Goal: Task Accomplishment & Management: Manage account settings

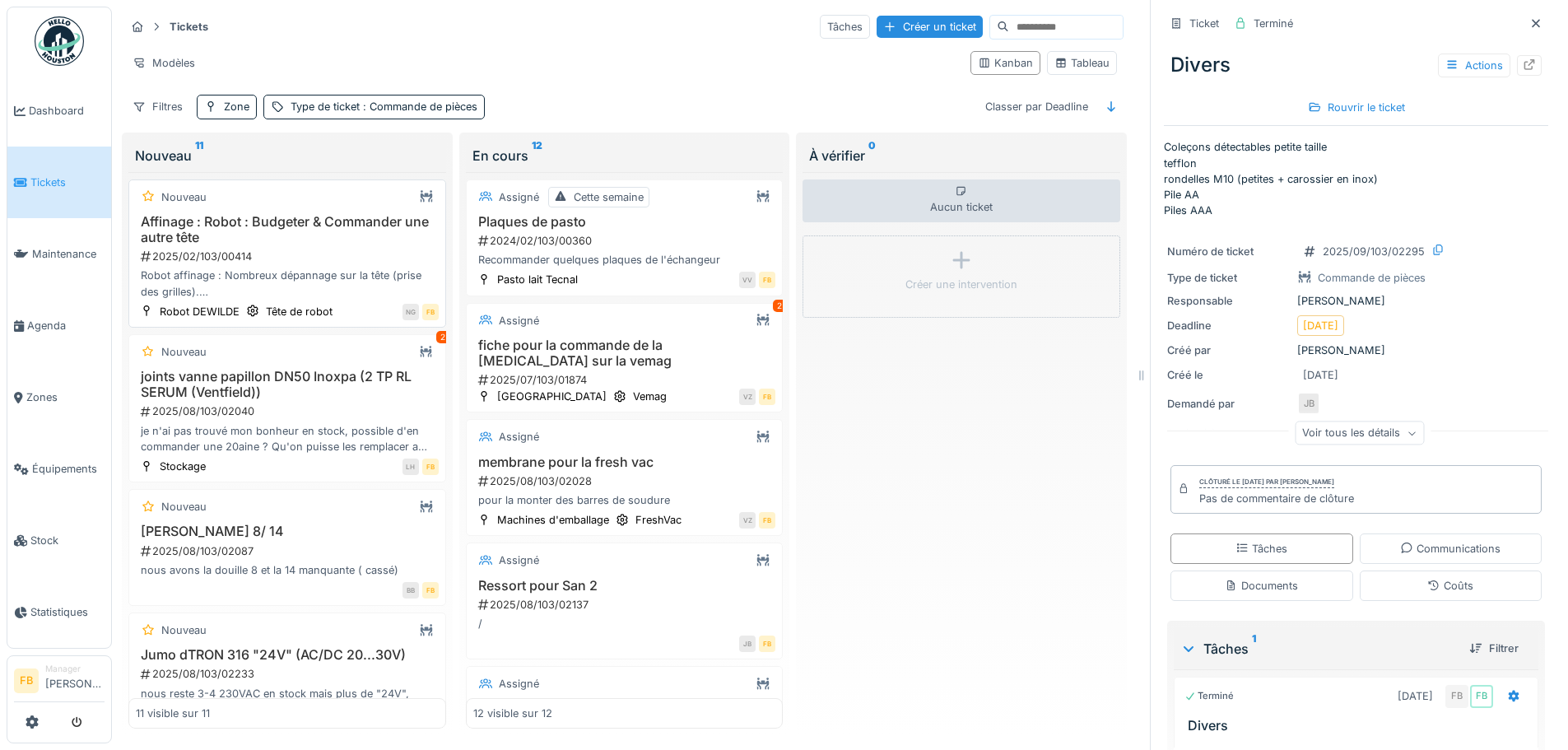
scroll to position [83, 0]
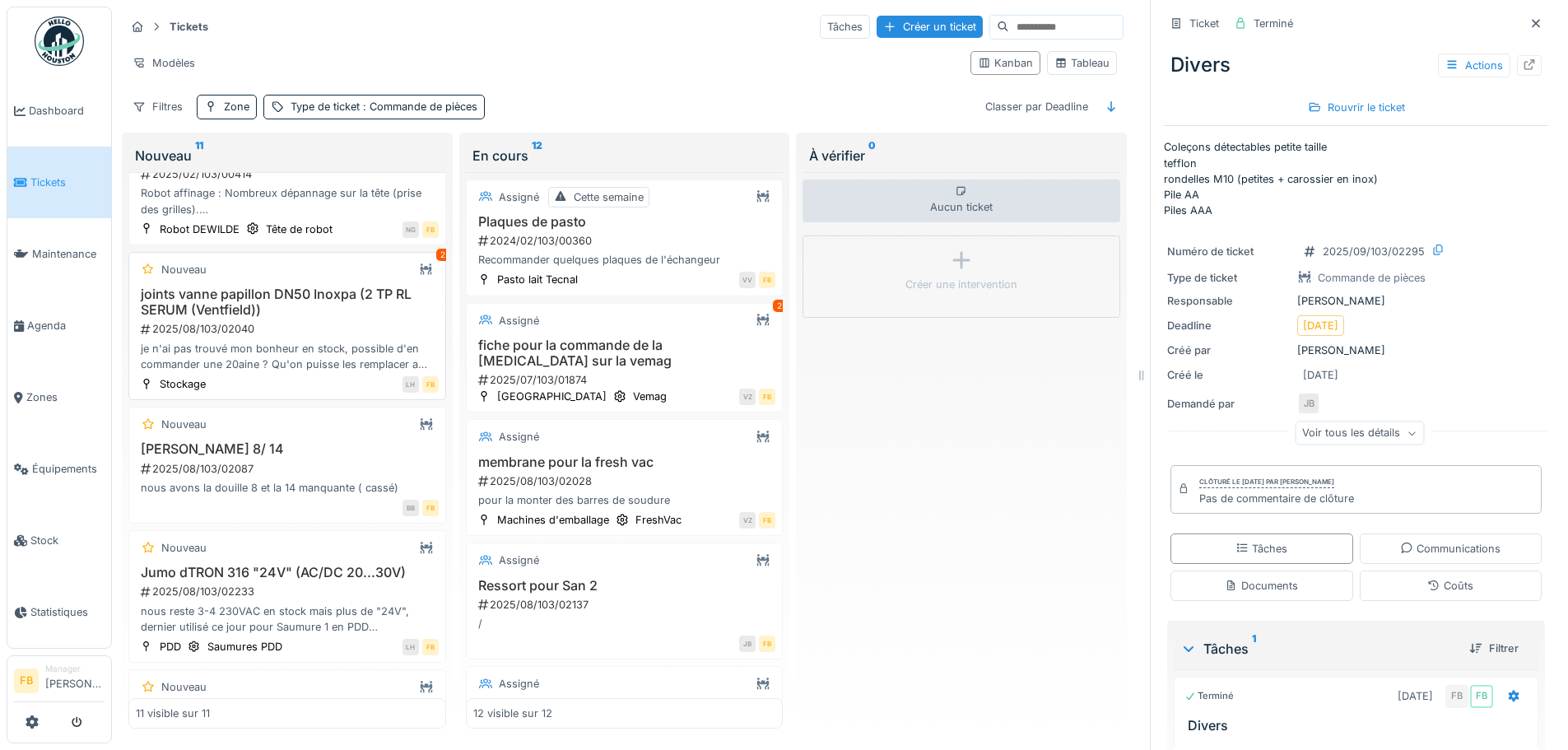
click at [264, 321] on div "2025/08/103/02040" at bounding box center [288, 328] width 299 height 16
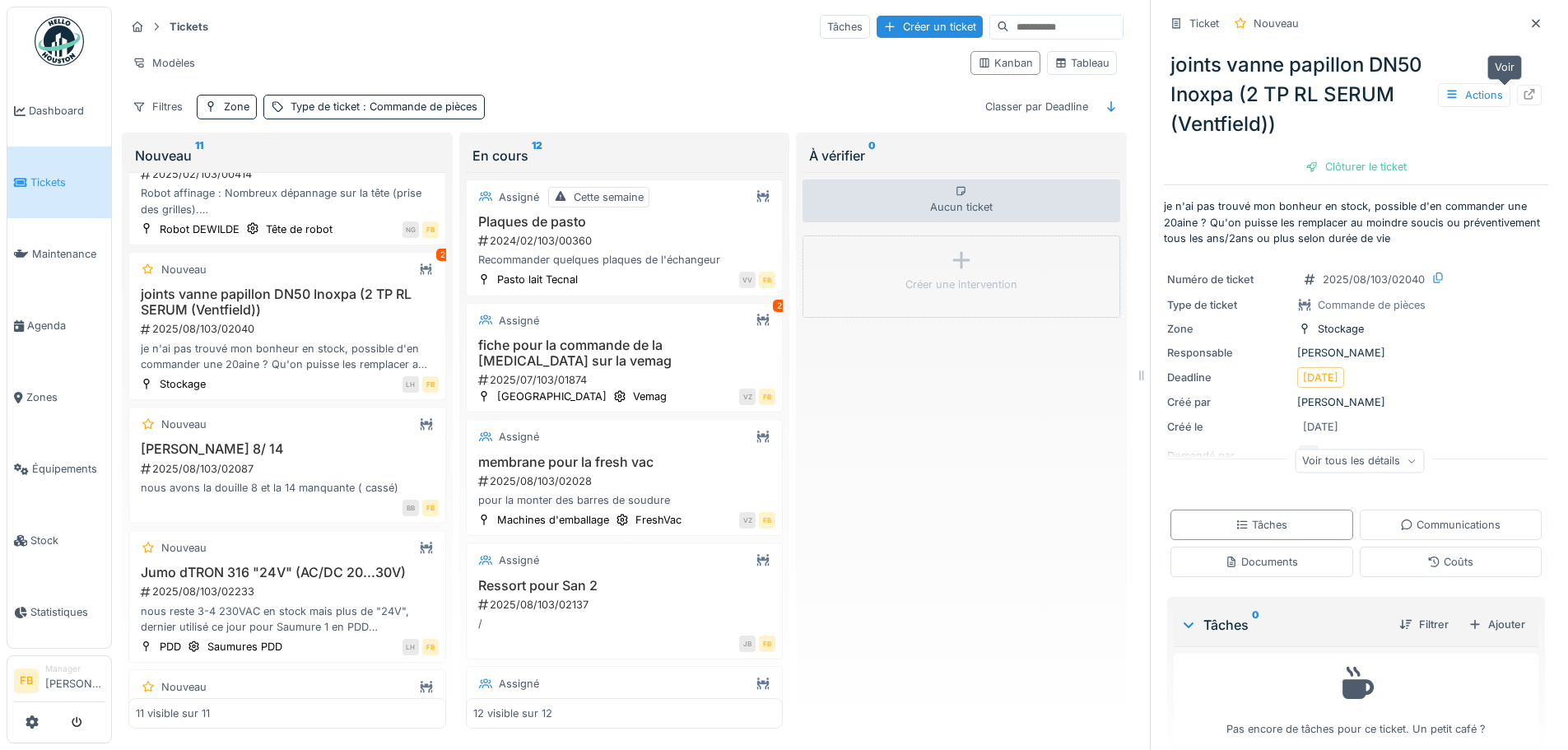
click at [1523, 98] on icon at bounding box center [1529, 95] width 13 height 11
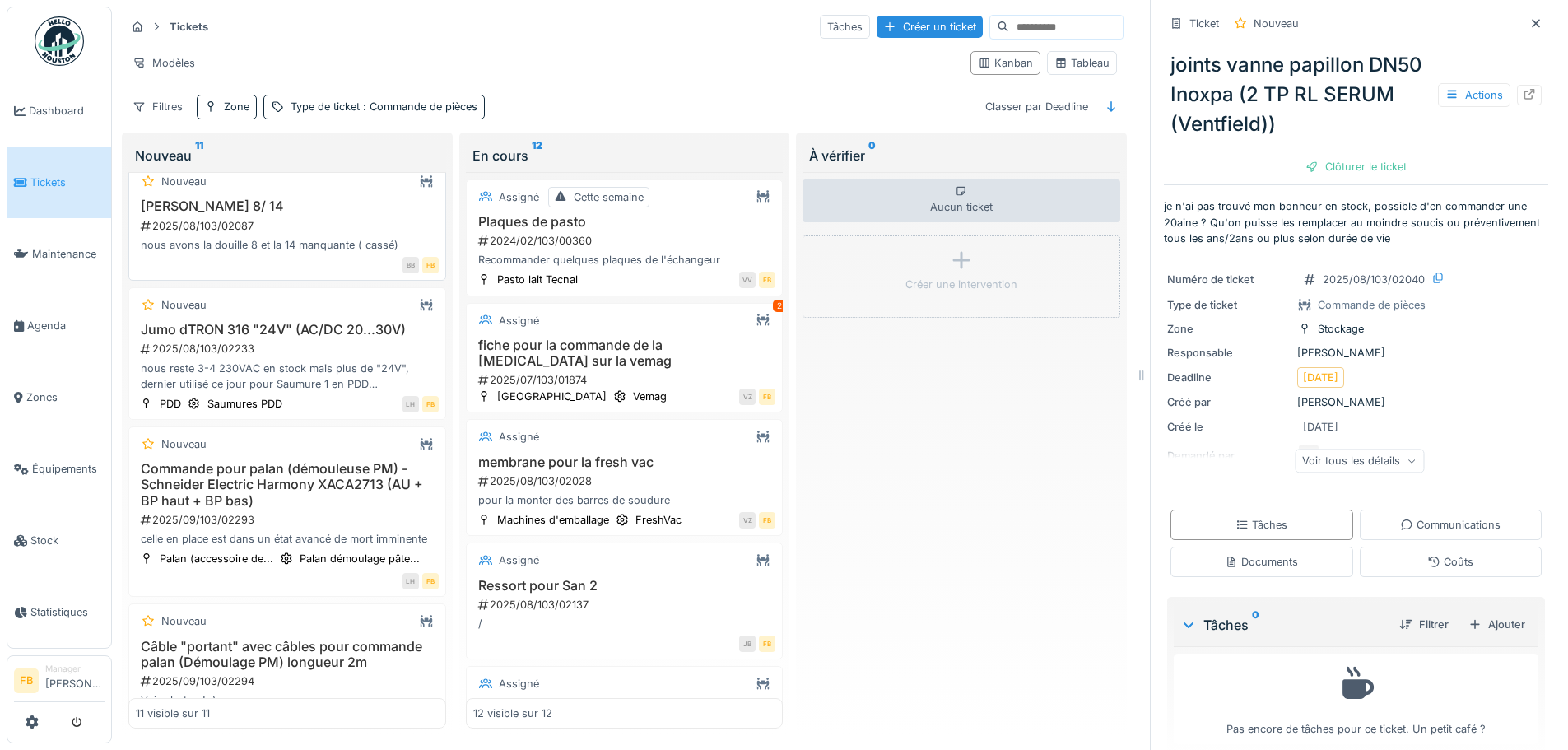
scroll to position [329, 0]
click at [310, 335] on div "Jumo dTRON 316 "24V" (AC/DC 20...30V) 2025/08/103/02233 nous reste 3-4 230VAC e…" at bounding box center [287, 352] width 303 height 70
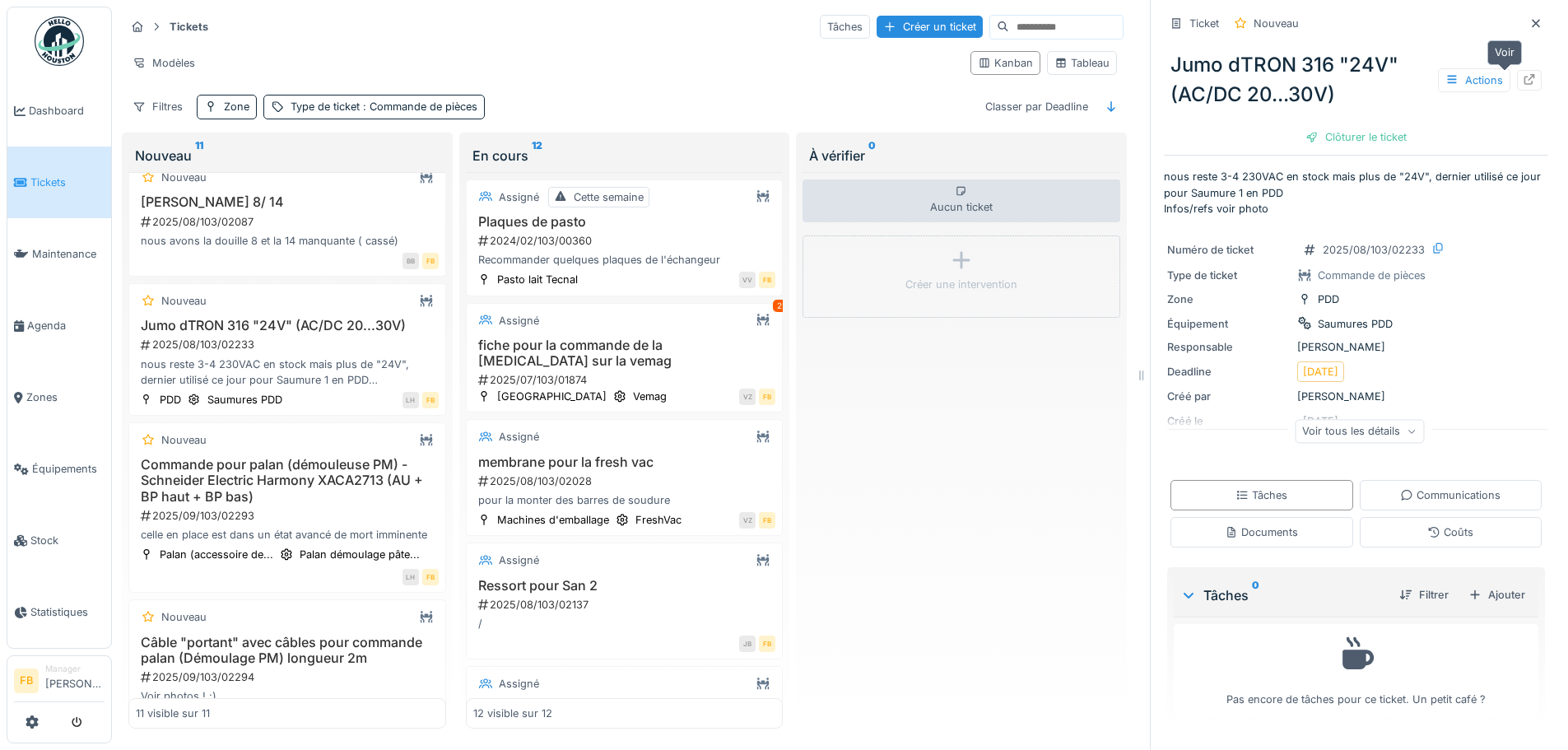
click at [1523, 80] on icon at bounding box center [1529, 80] width 13 height 11
click at [336, 476] on h3 "Commande pour palan (démouleuse PM) - Schneider Electric Harmony XACA2713 (AU +…" at bounding box center [287, 481] width 303 height 48
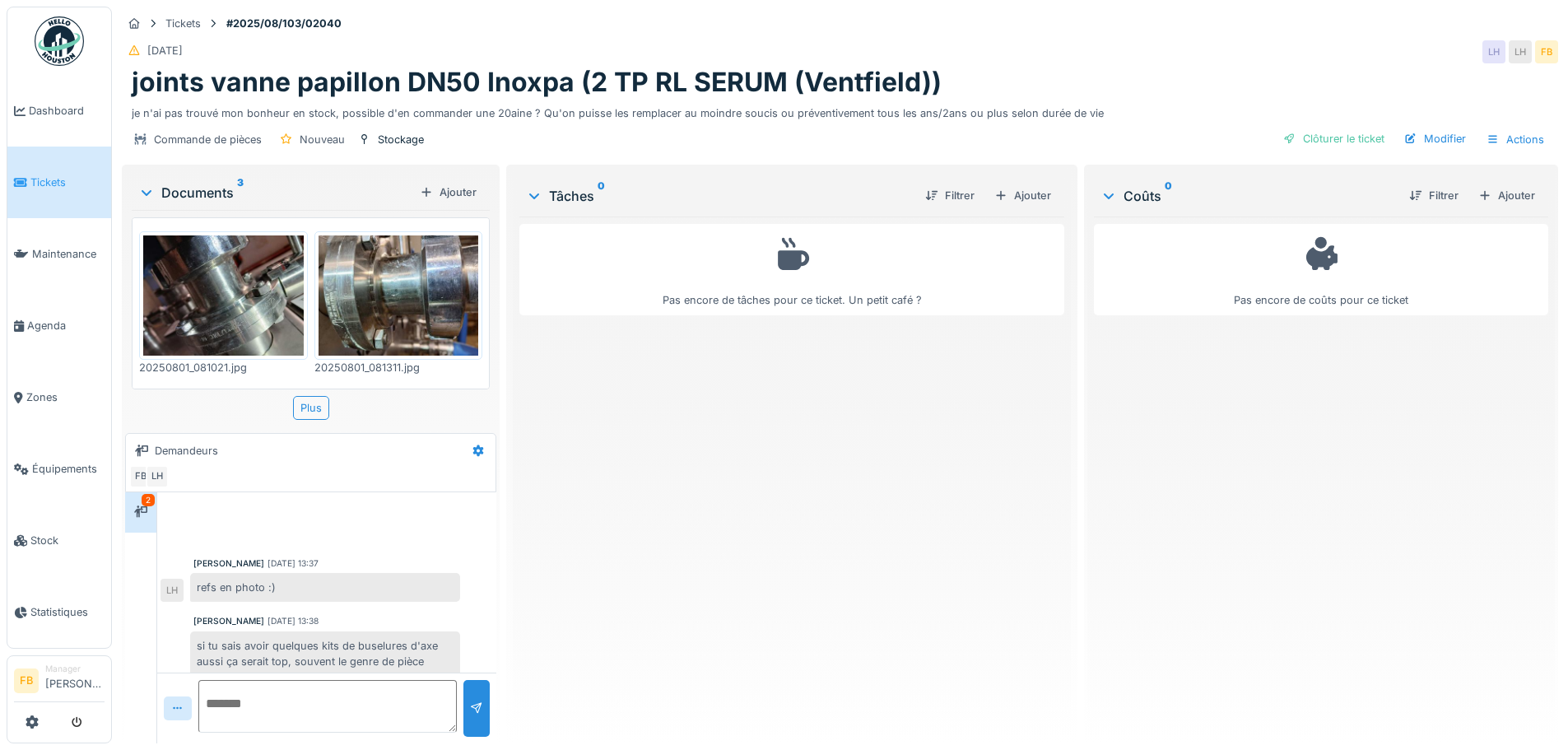
scroll to position [116, 0]
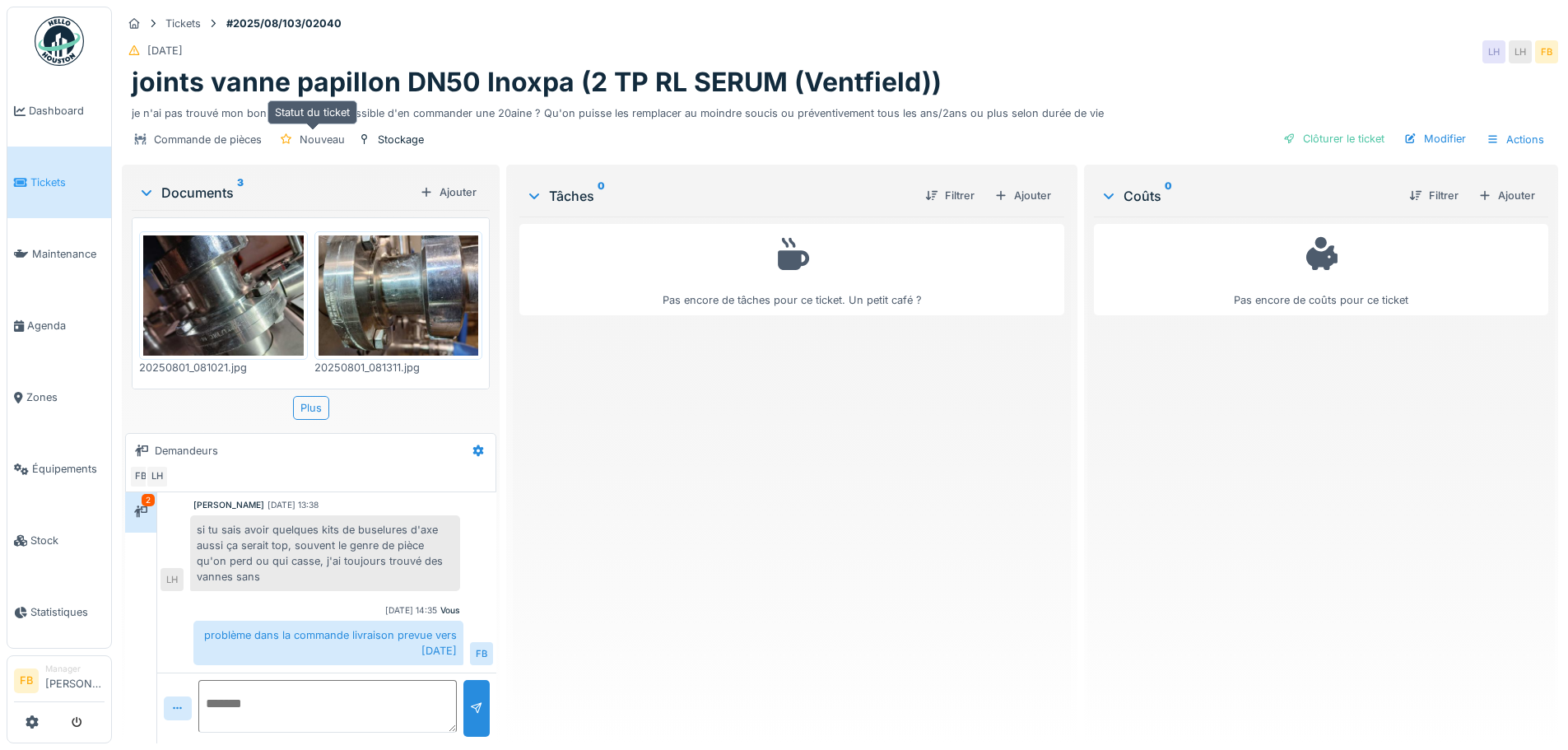
click at [320, 138] on div "Nouveau" at bounding box center [322, 139] width 45 height 16
click at [1412, 143] on div "Modifier" at bounding box center [1435, 139] width 75 height 22
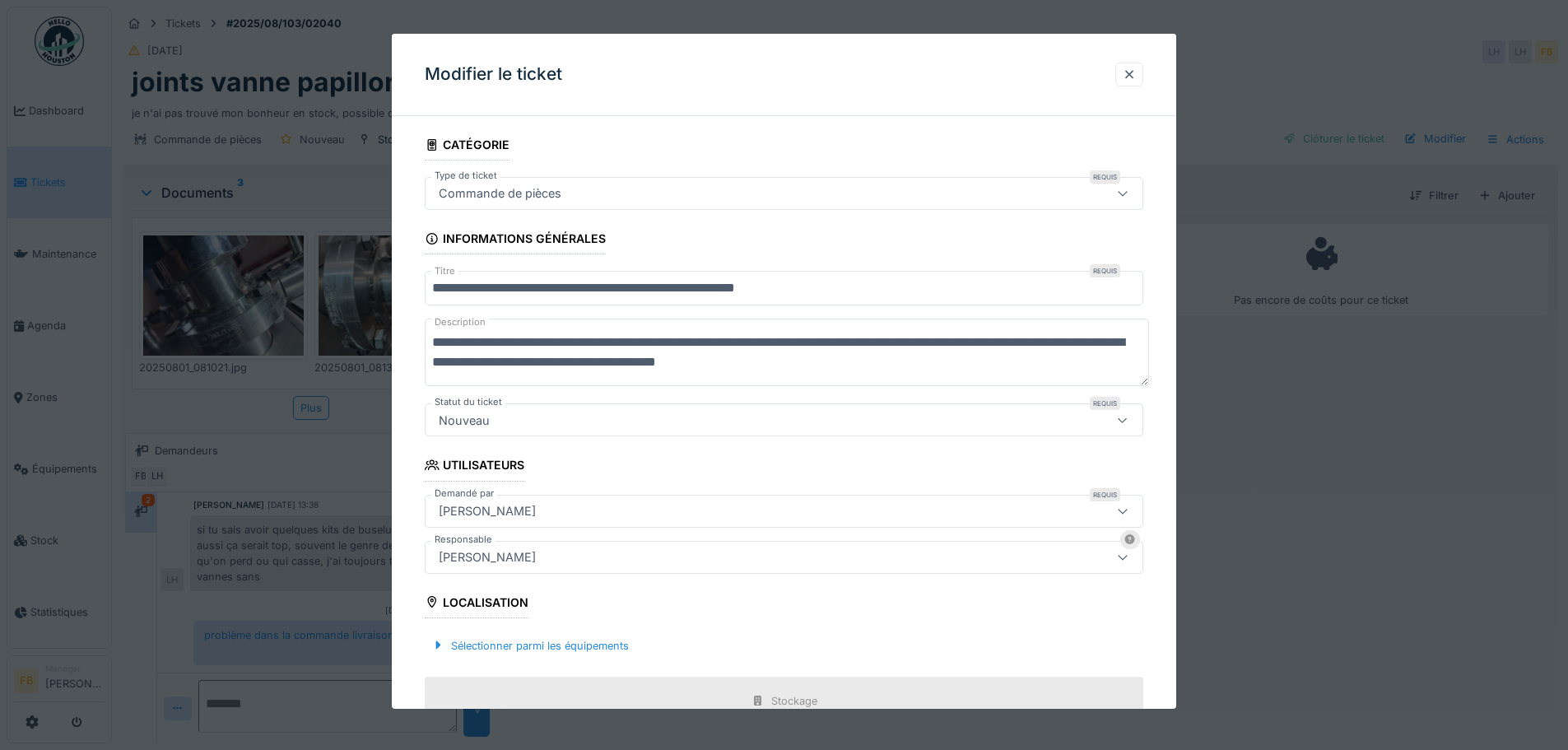
click at [1121, 419] on div at bounding box center [1122, 420] width 40 height 32
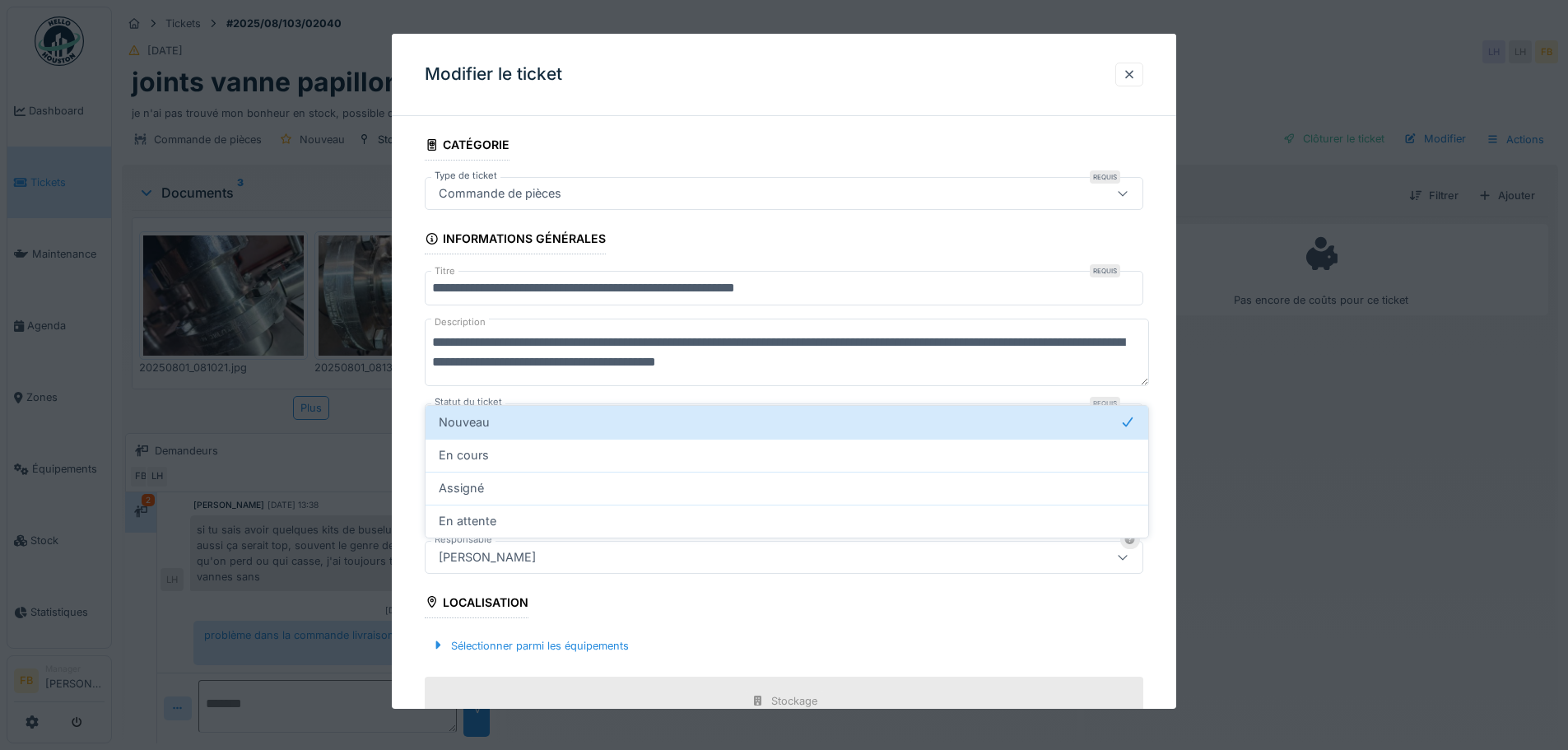
scroll to position [48, 0]
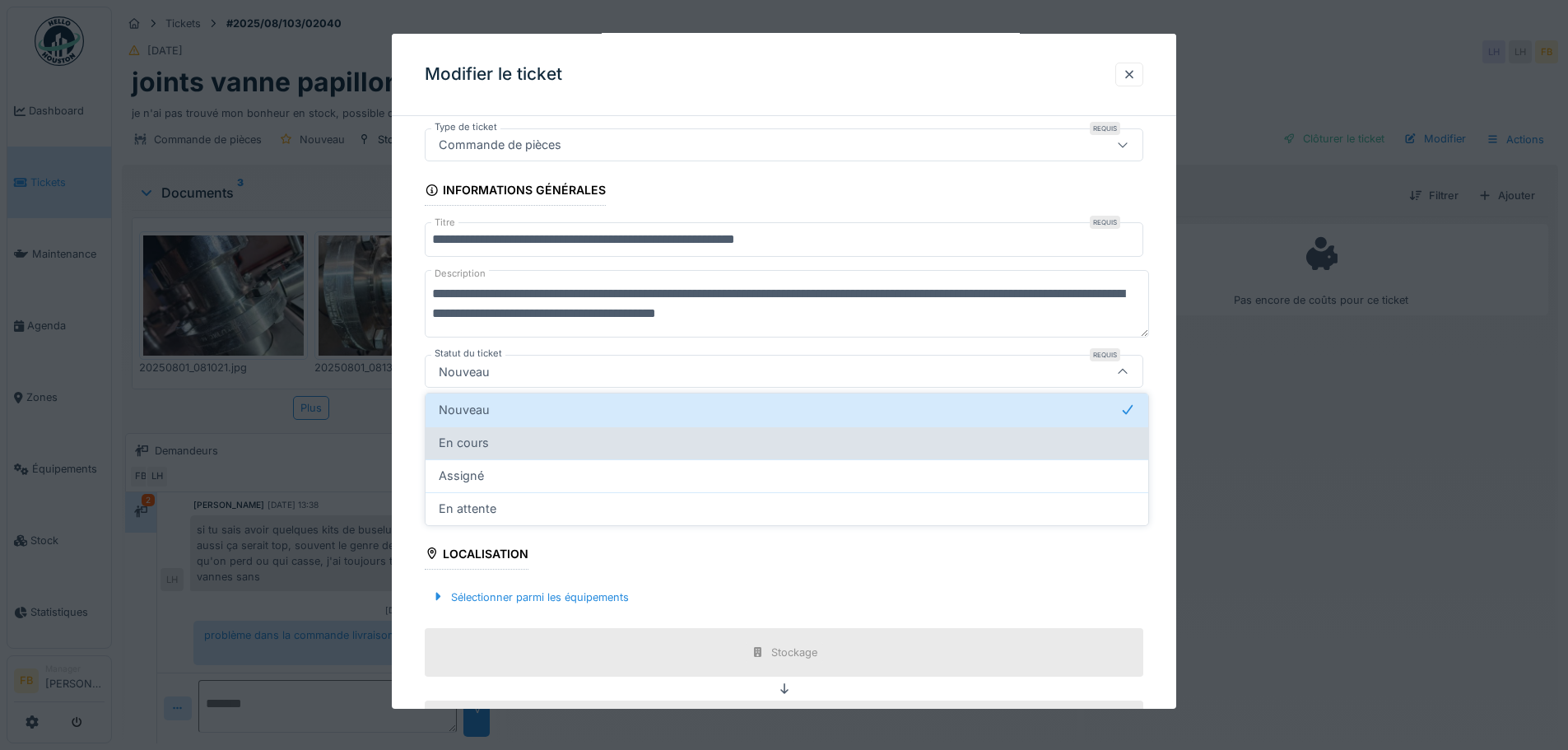
click at [491, 442] on div "En cours" at bounding box center [786, 443] width 696 height 19
type input "*******"
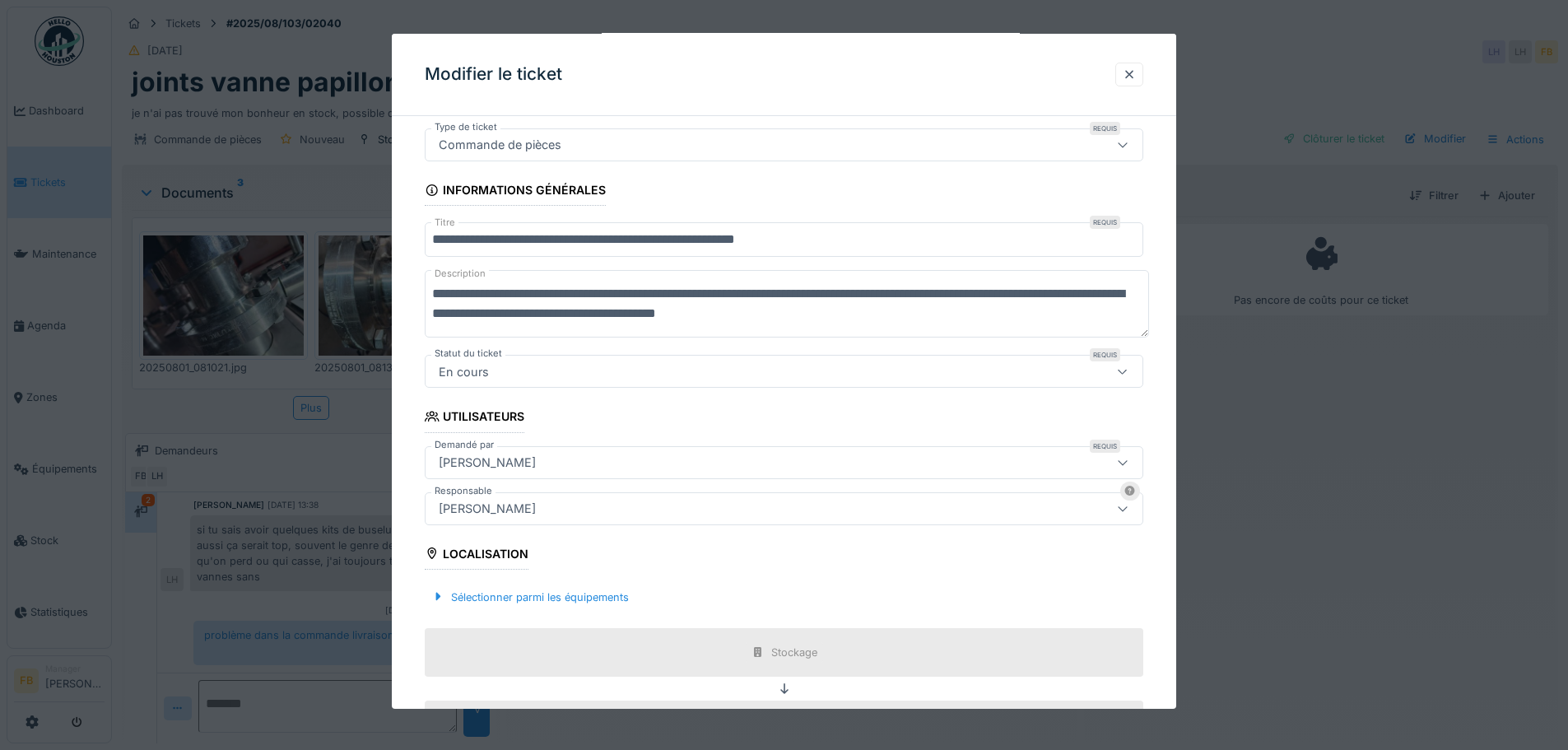
scroll to position [310, 0]
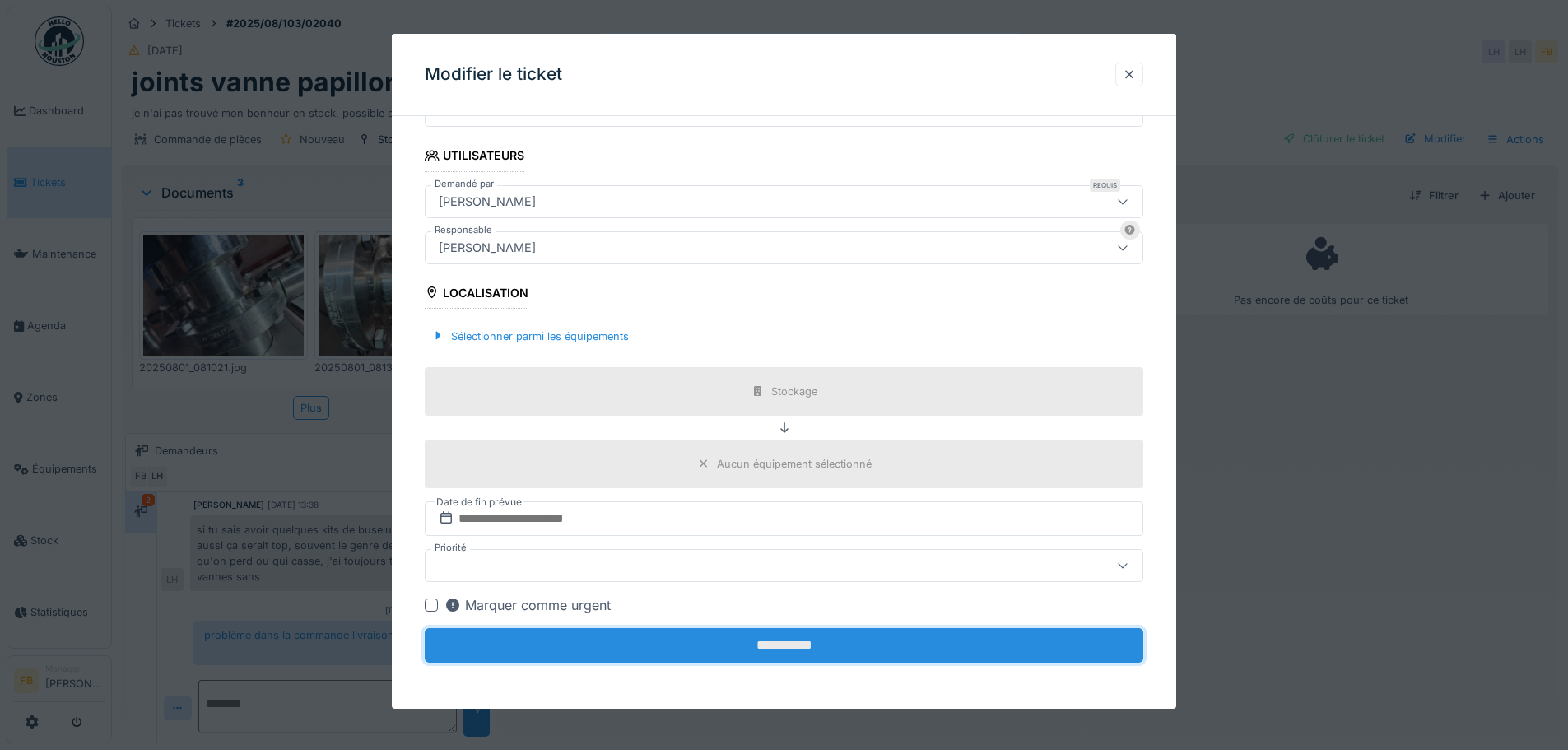
click at [790, 645] on input "**********" at bounding box center [783, 645] width 718 height 34
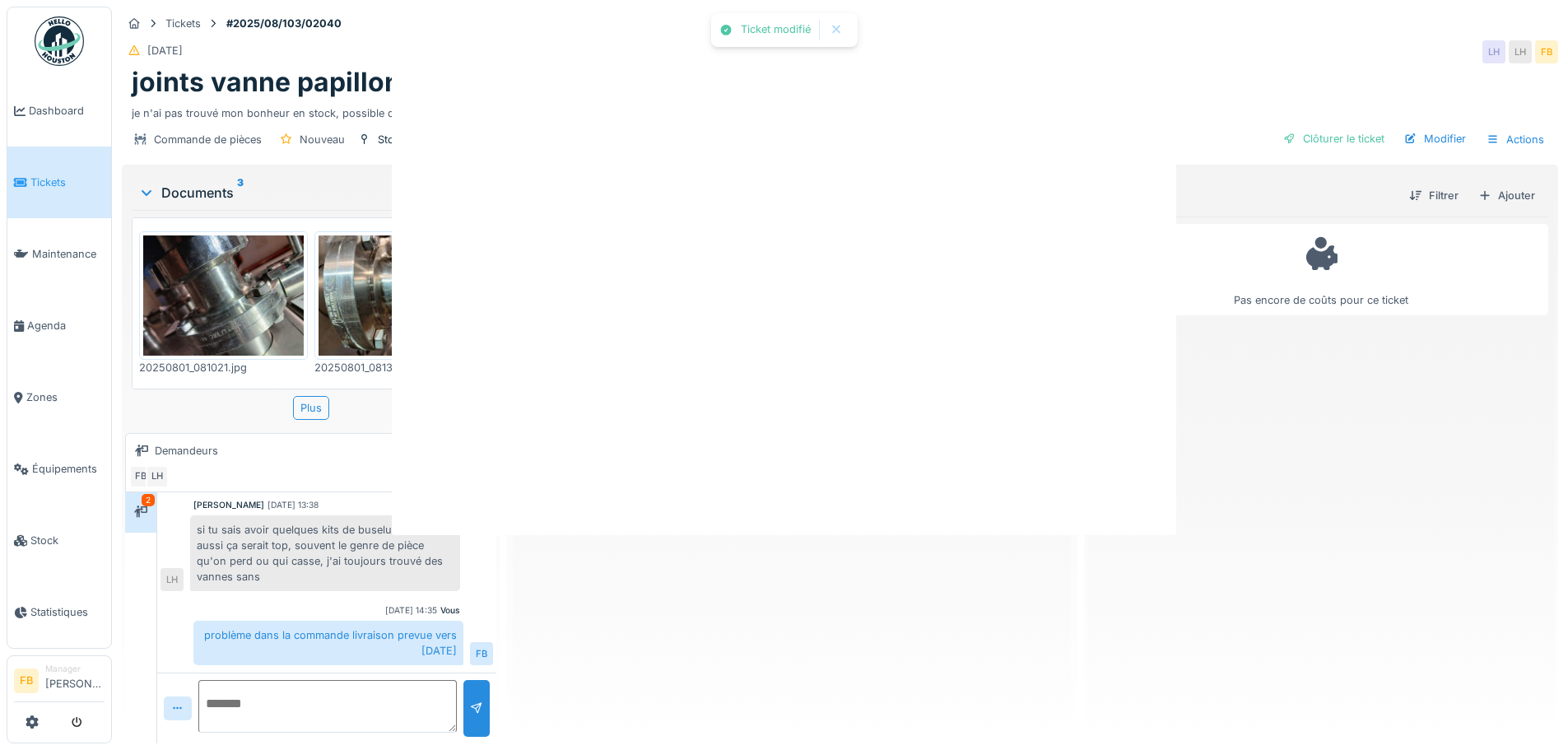
scroll to position [0, 0]
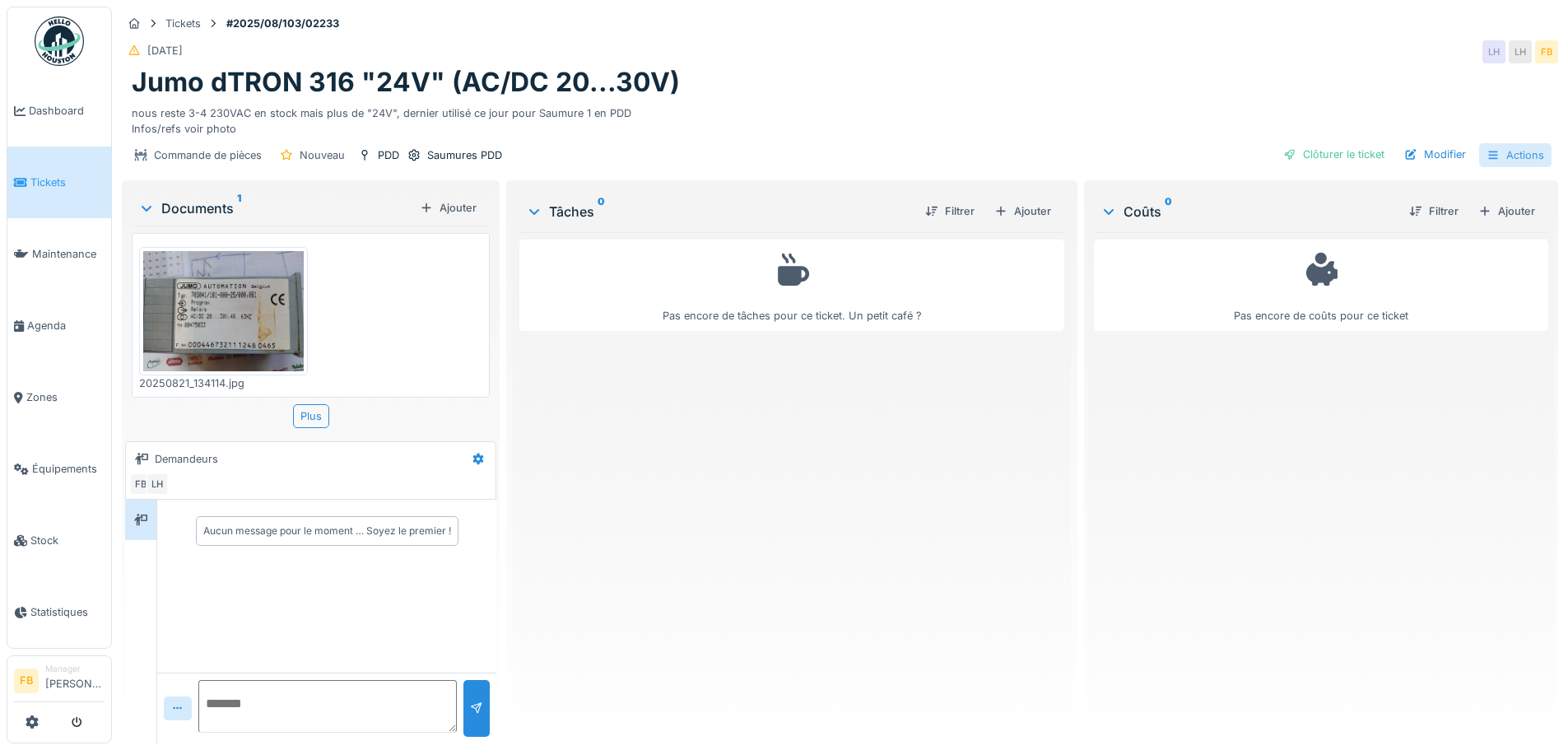
click at [1494, 151] on div "Actions" at bounding box center [1515, 156] width 72 height 24
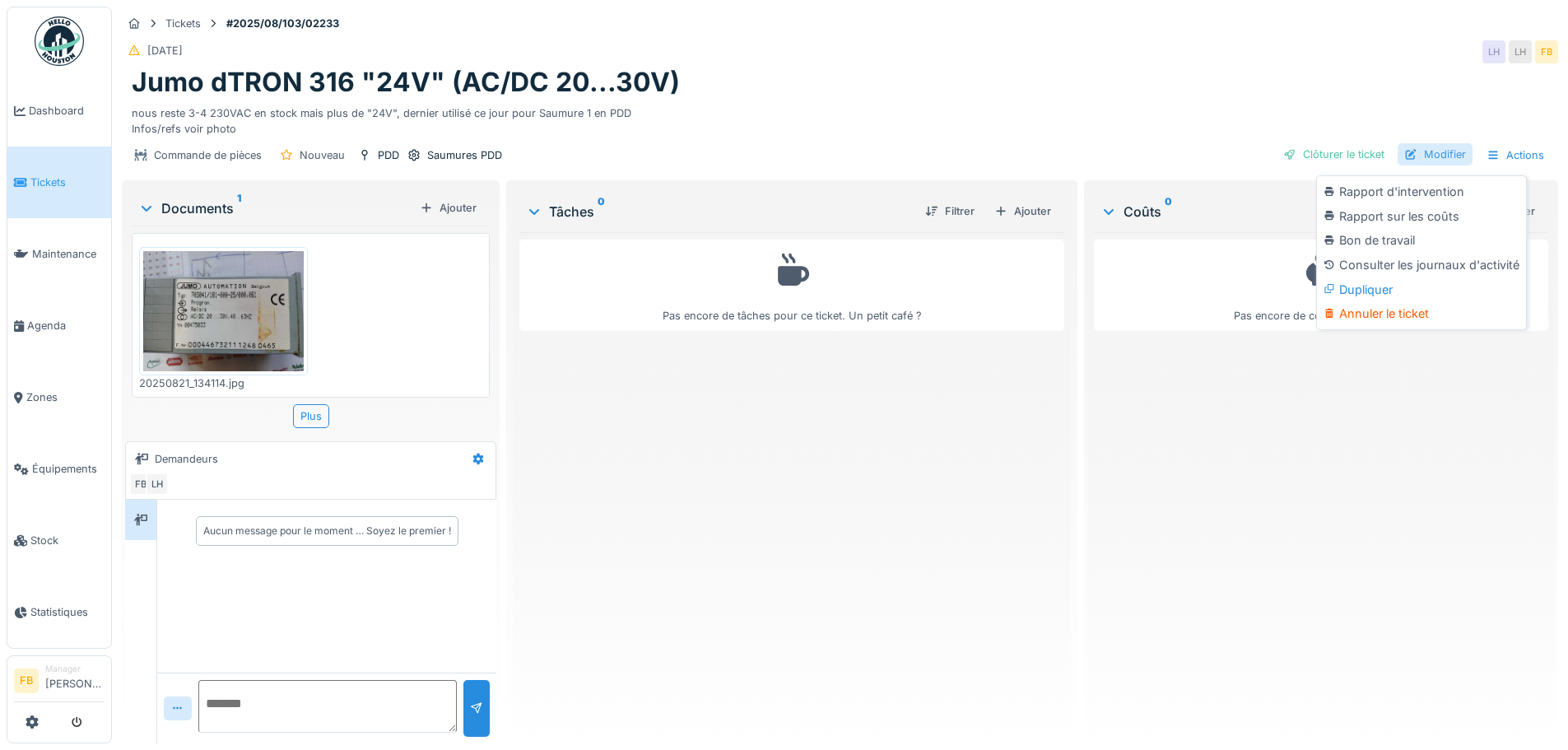
click at [1441, 148] on div "Modifier" at bounding box center [1435, 155] width 75 height 22
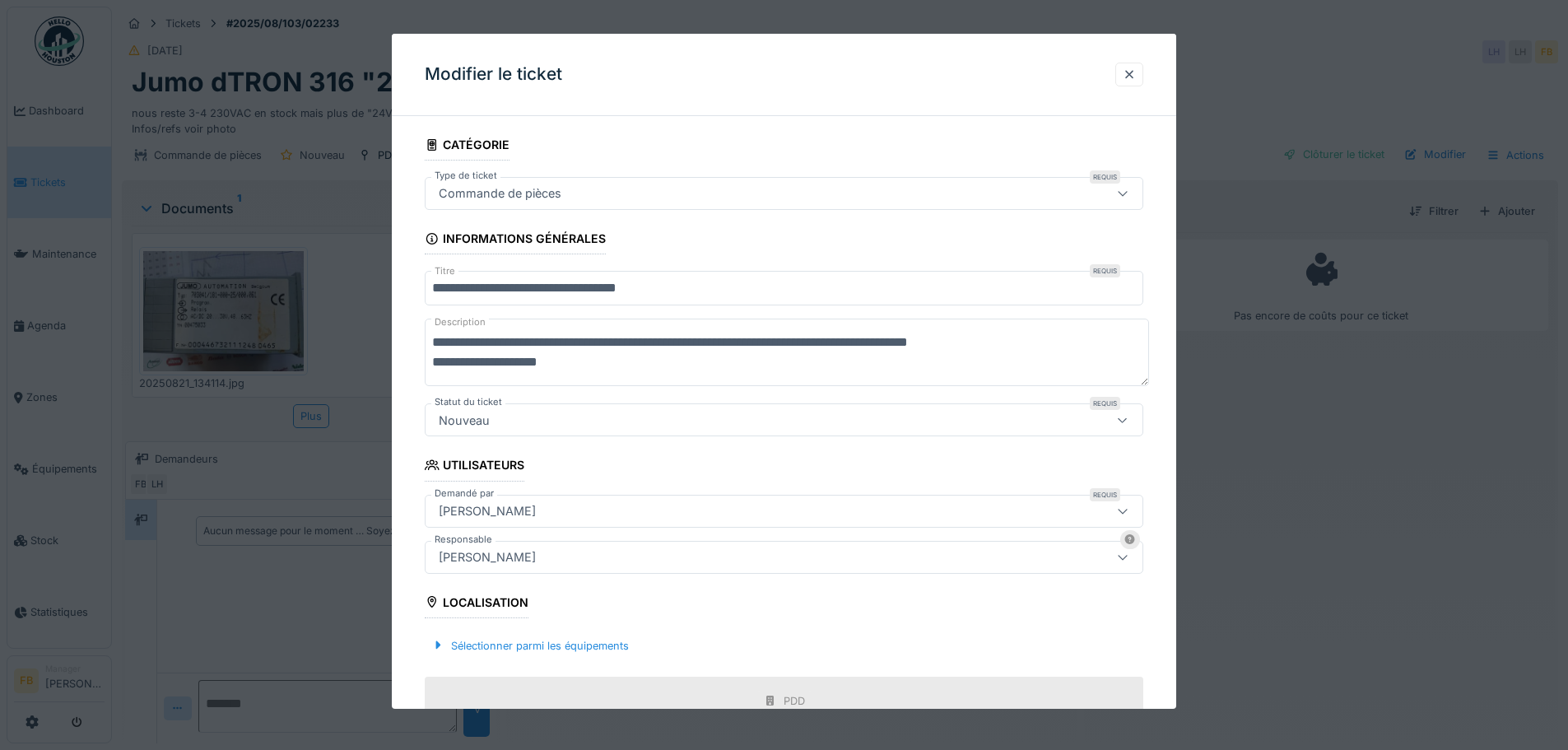
click at [741, 412] on div "Nouveau" at bounding box center [741, 420] width 620 height 19
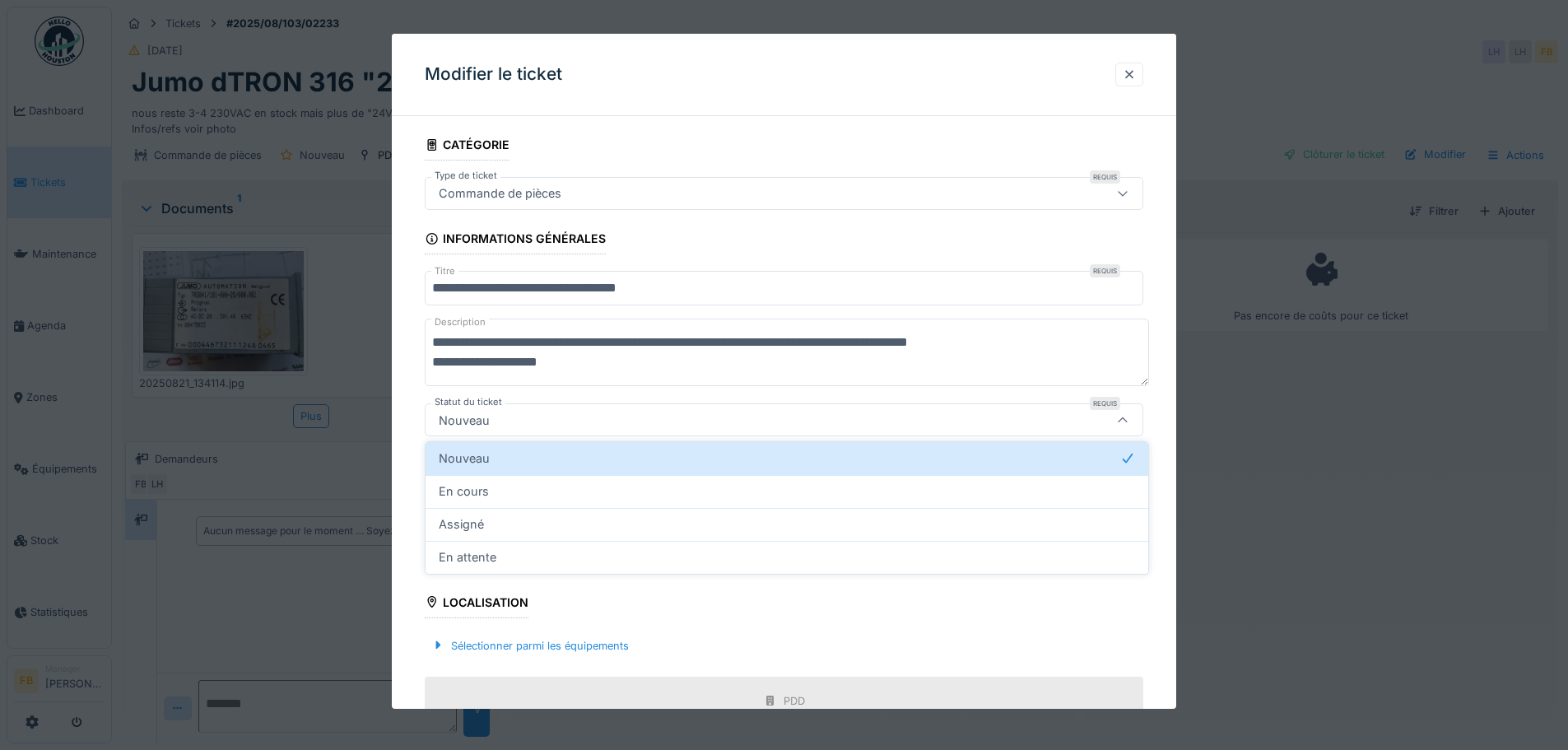
scroll to position [48, 0]
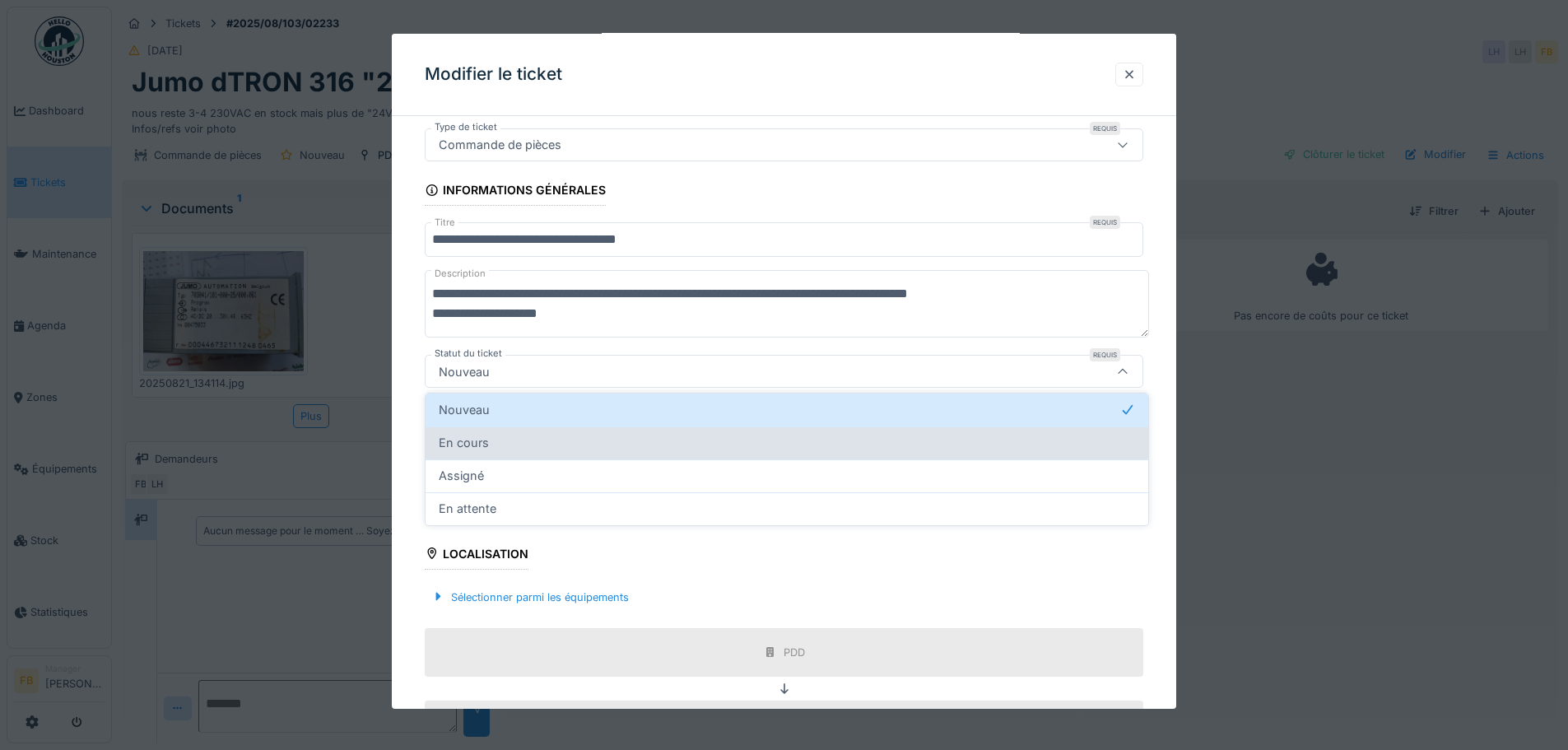
click at [538, 442] on div "En cours" at bounding box center [786, 443] width 696 height 19
type input "*******"
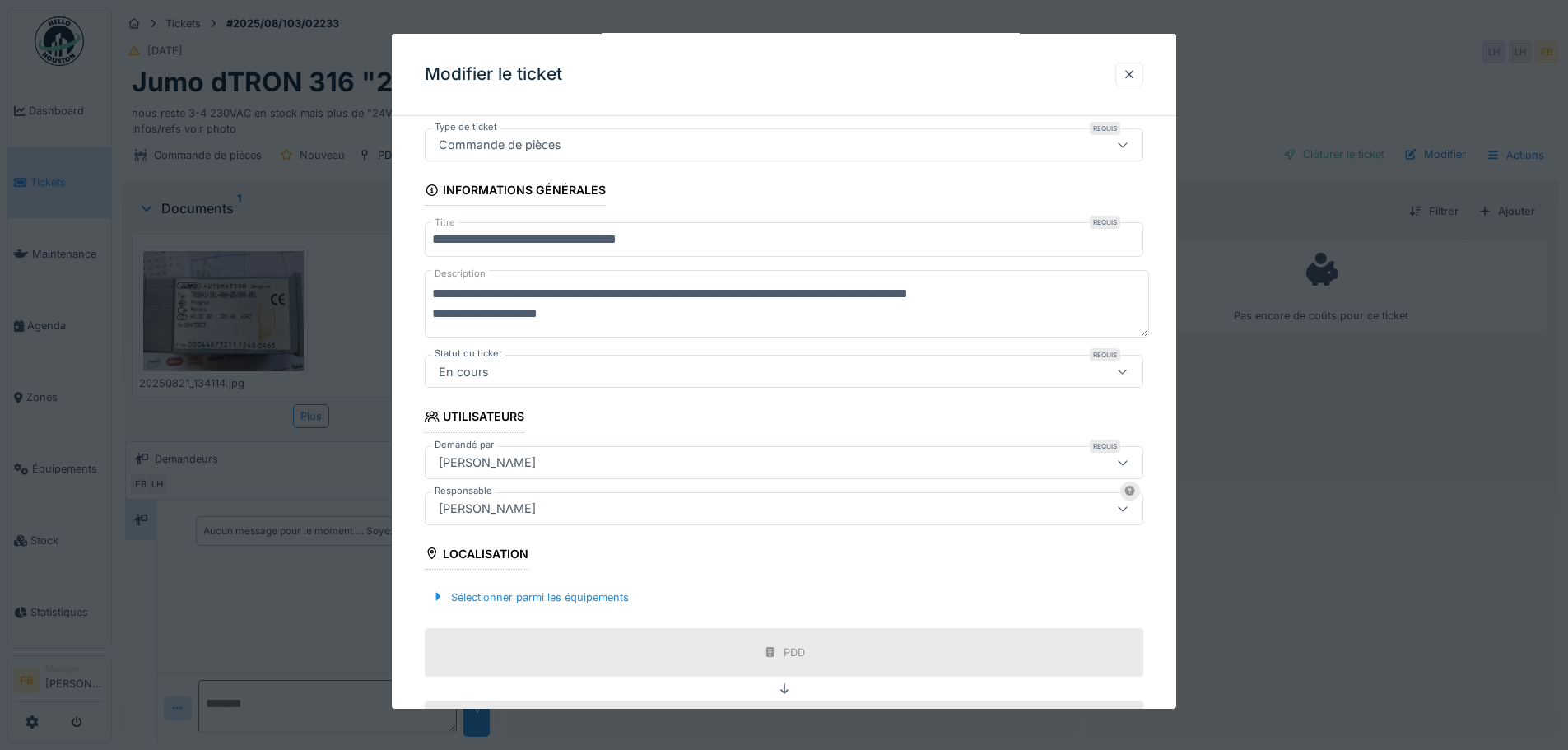
scroll to position [310, 0]
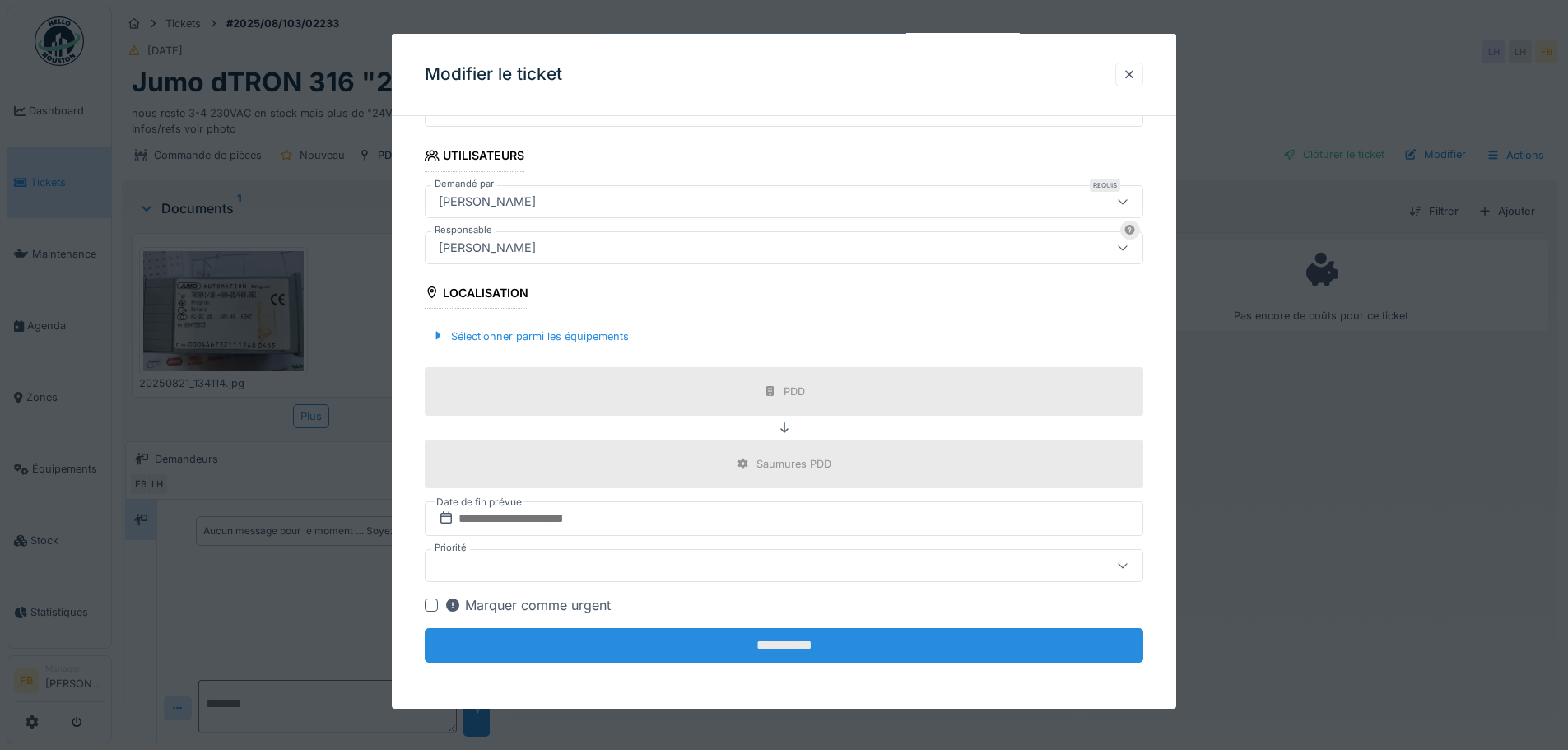
click at [791, 649] on input "**********" at bounding box center [783, 645] width 718 height 34
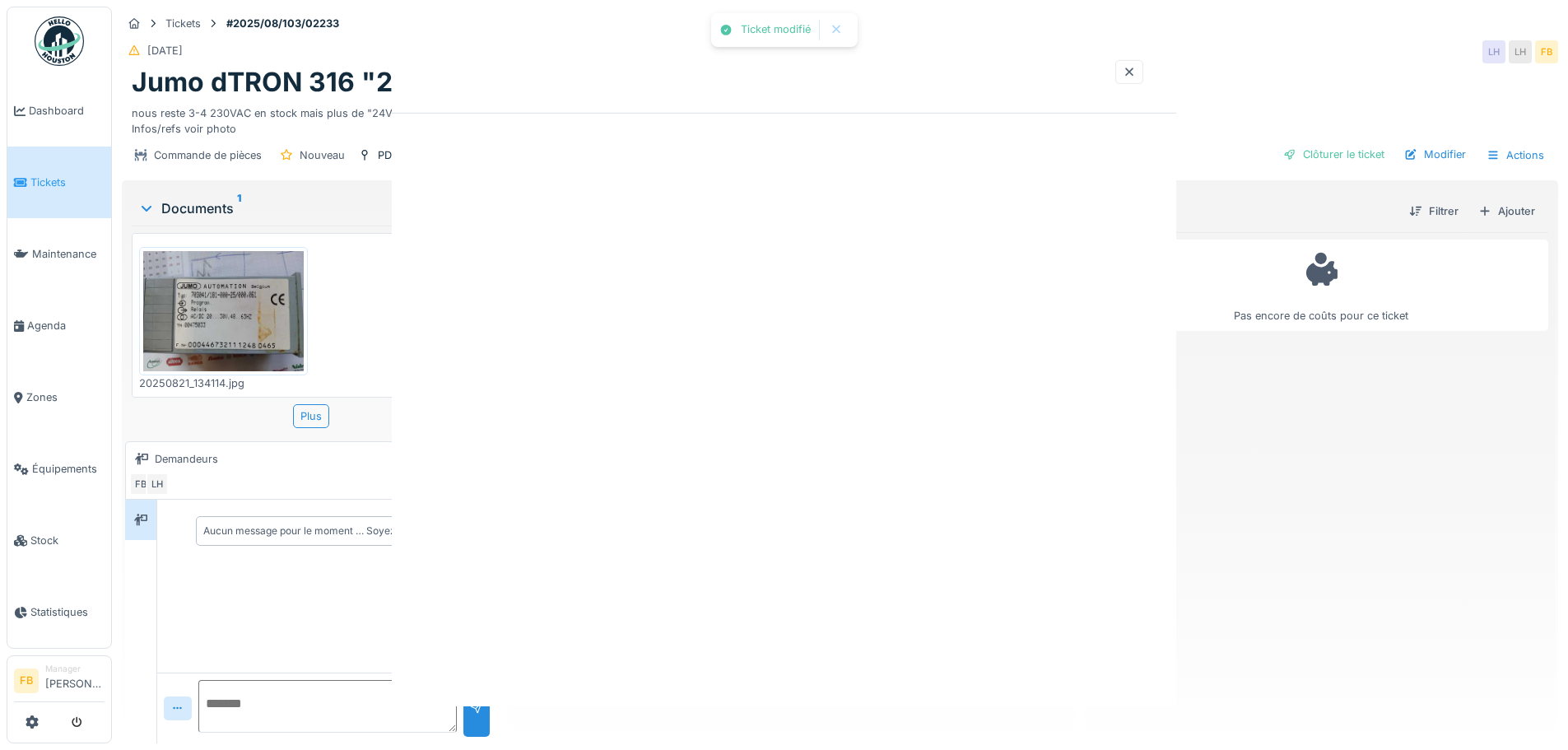
scroll to position [0, 0]
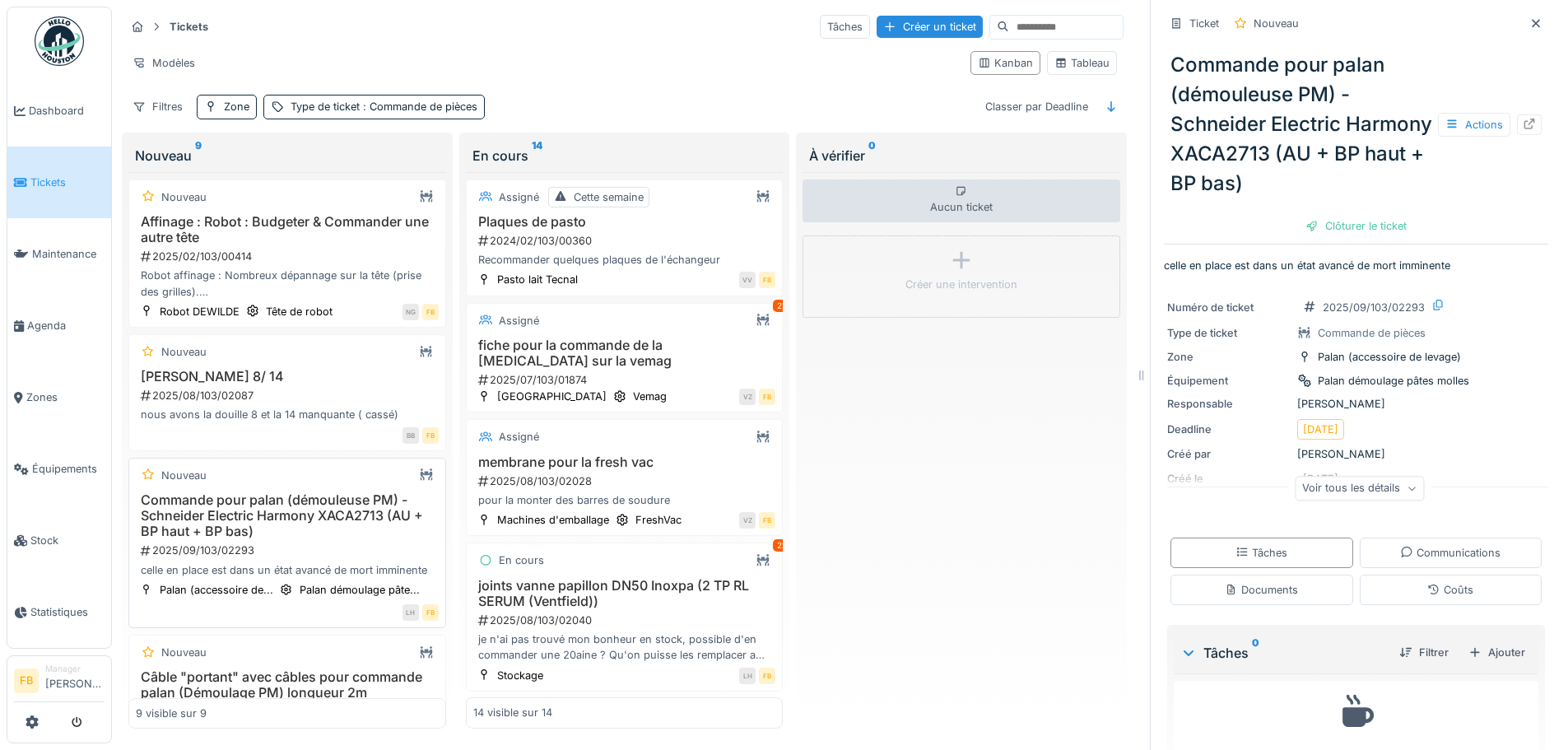
click at [224, 507] on h3 "Commande pour palan (démouleuse PM) - Schneider Electric Harmony XACA2713 (AU +…" at bounding box center [287, 516] width 303 height 48
click at [1523, 124] on icon at bounding box center [1529, 124] width 13 height 11
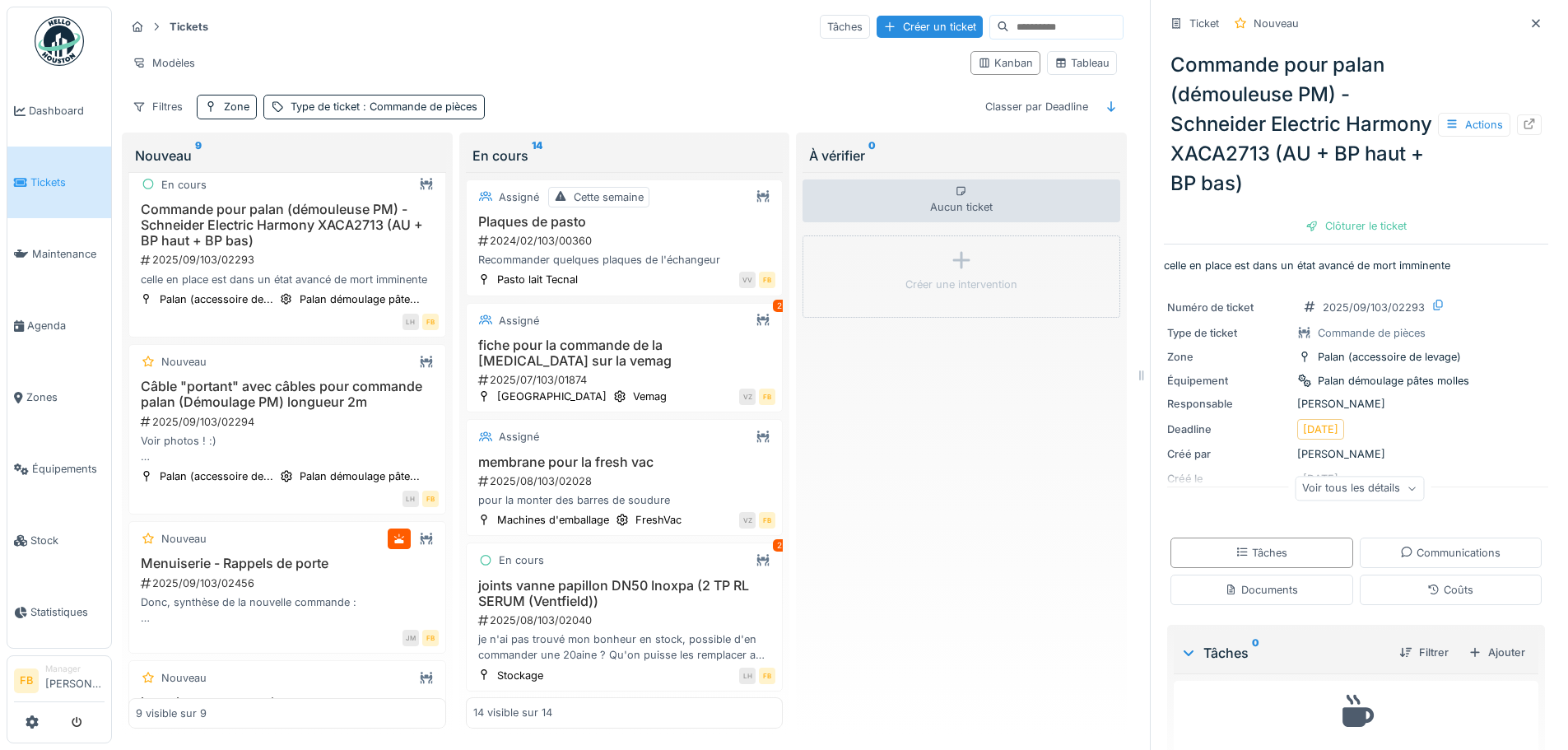
scroll to position [329, 0]
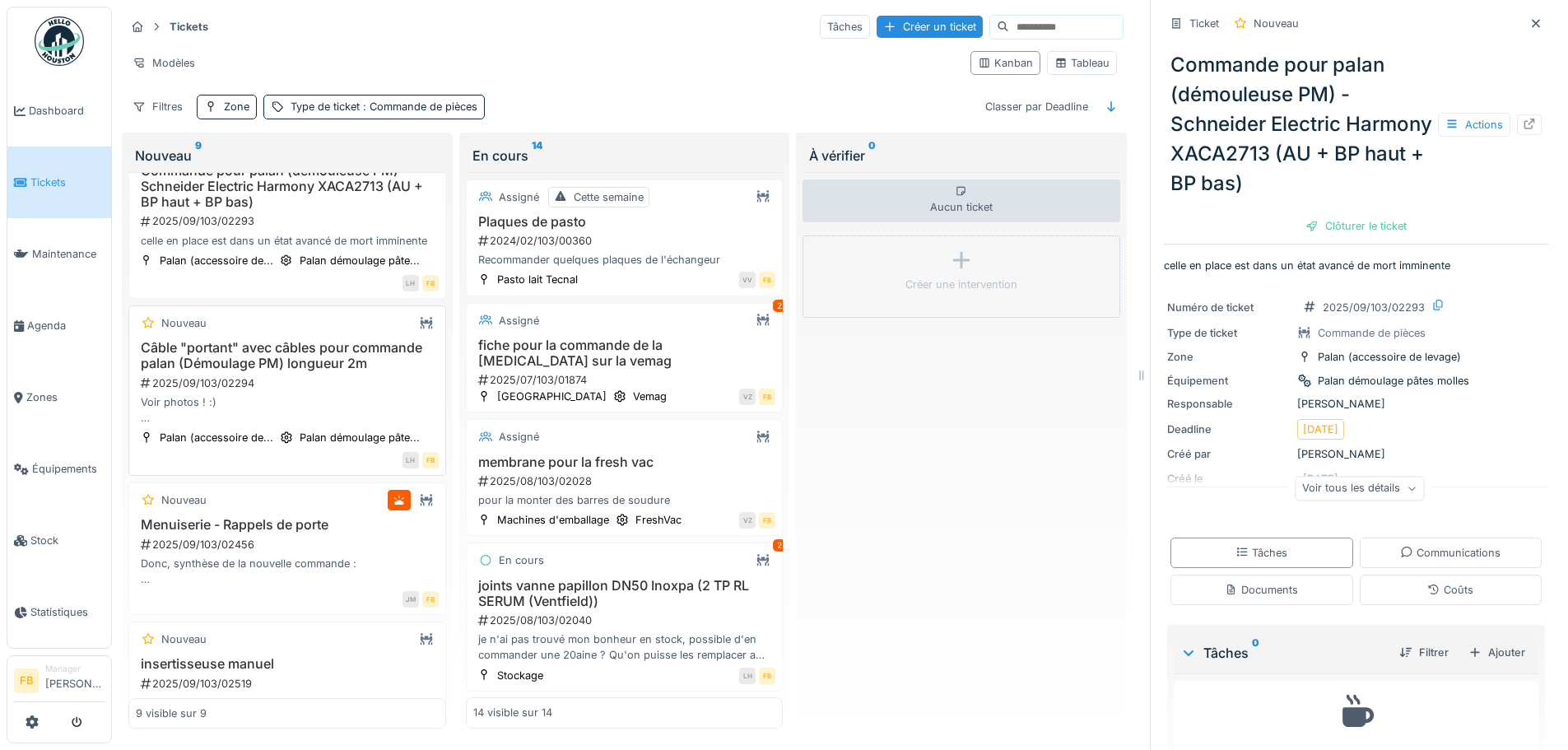
click at [307, 372] on h3 "Câble "portant" avec câbles pour commande palan (Démoulage PM) longueur 2m" at bounding box center [287, 356] width 303 height 32
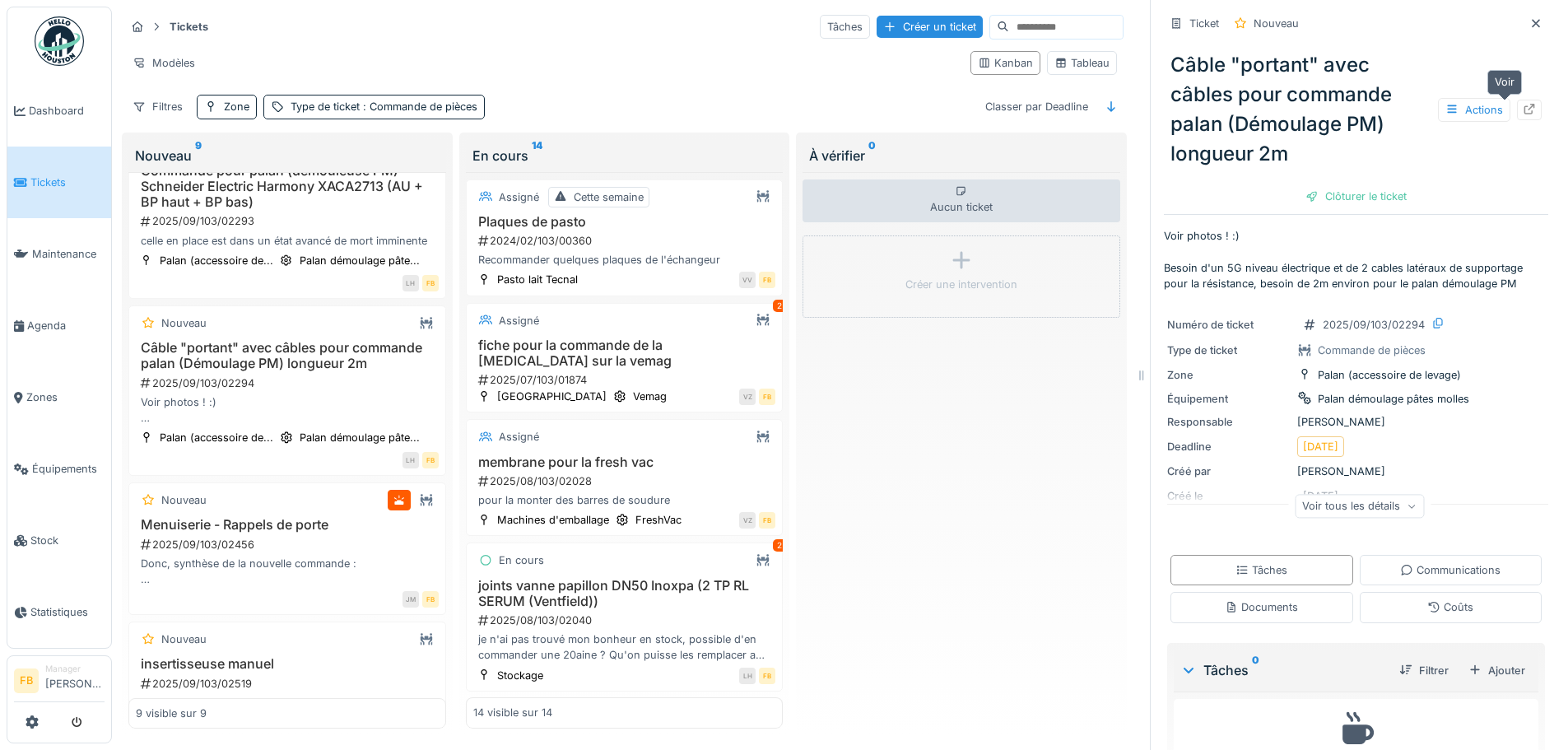
click at [1524, 108] on icon at bounding box center [1530, 109] width 11 height 11
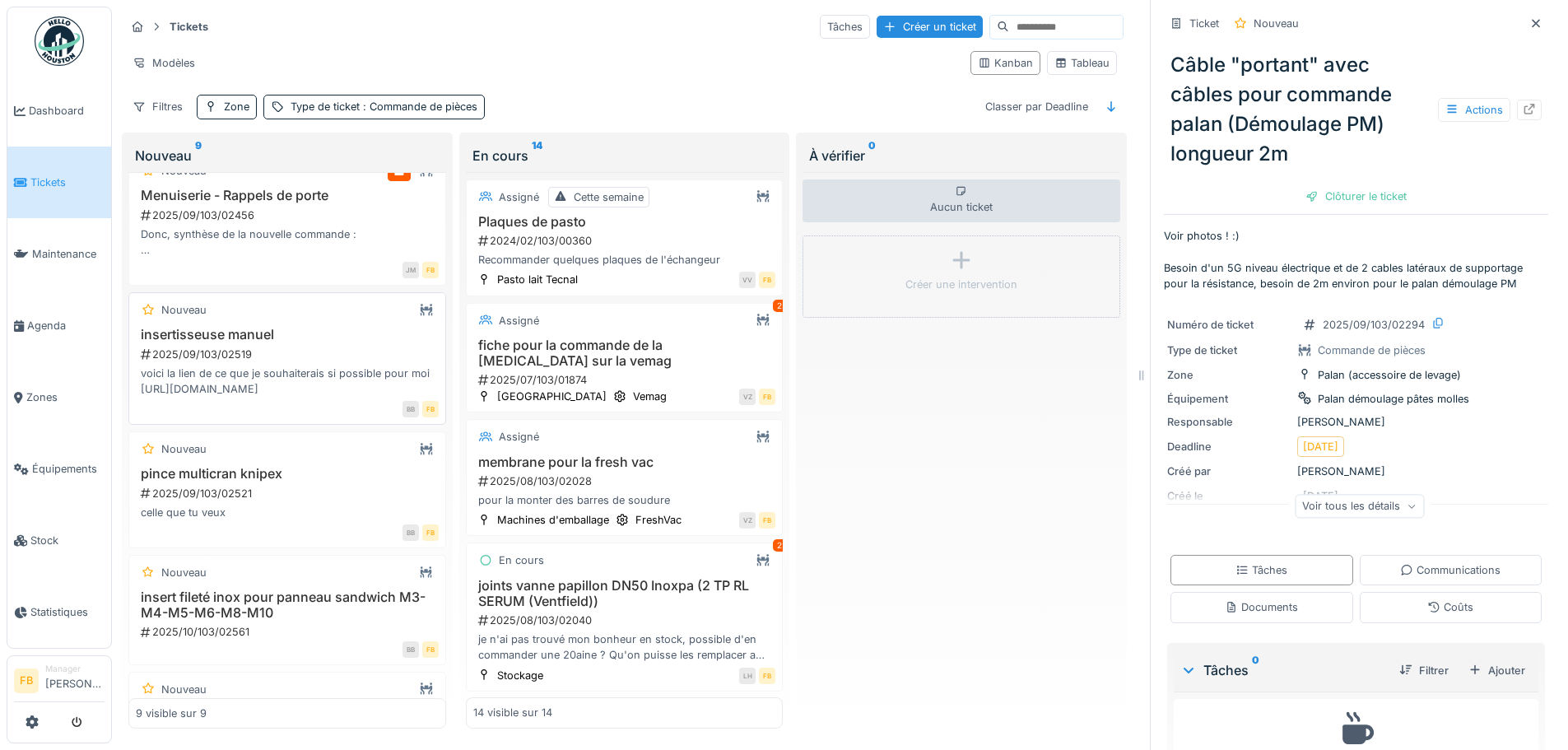
scroll to position [741, 0]
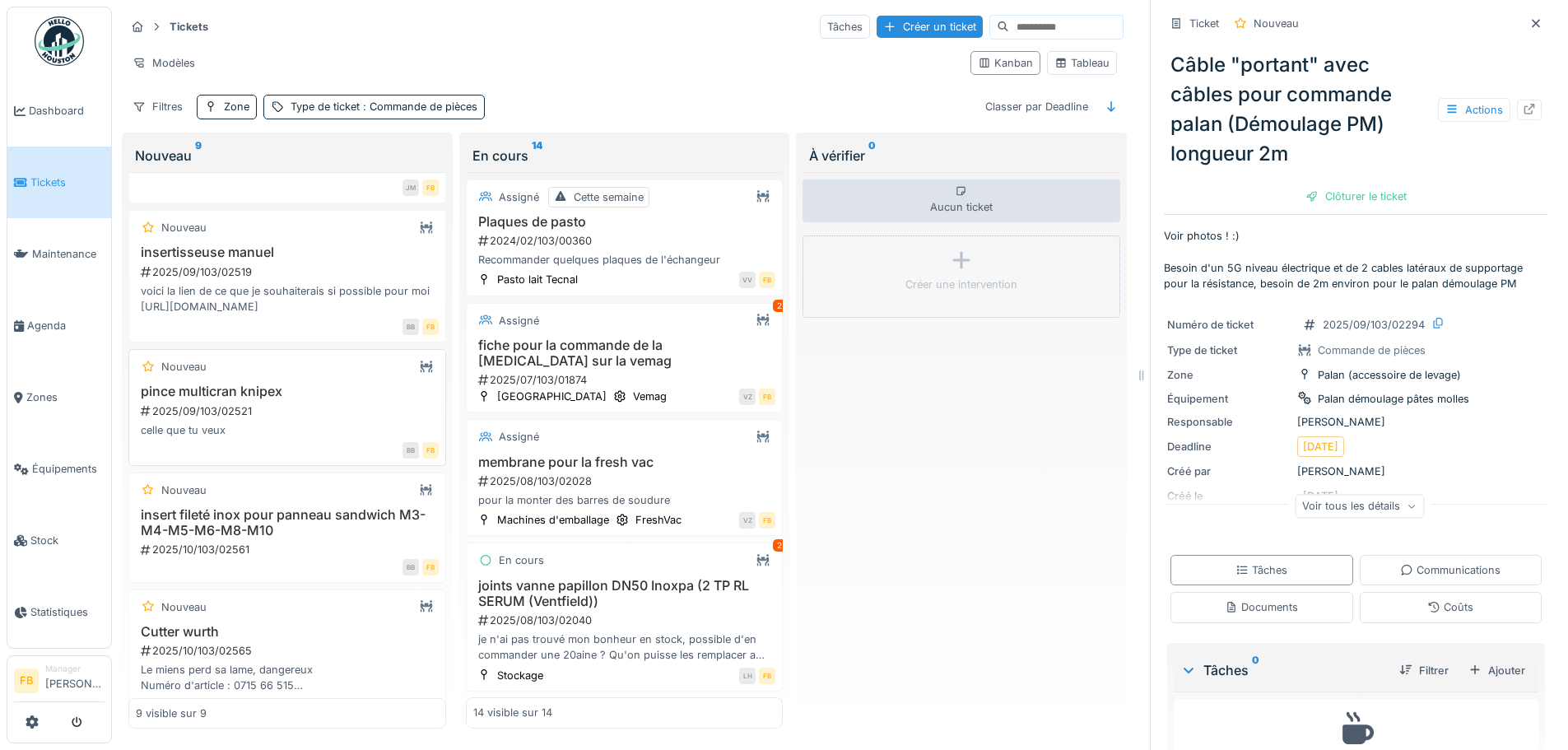
click at [255, 400] on h3 "pince multicran knipex" at bounding box center [287, 391] width 303 height 16
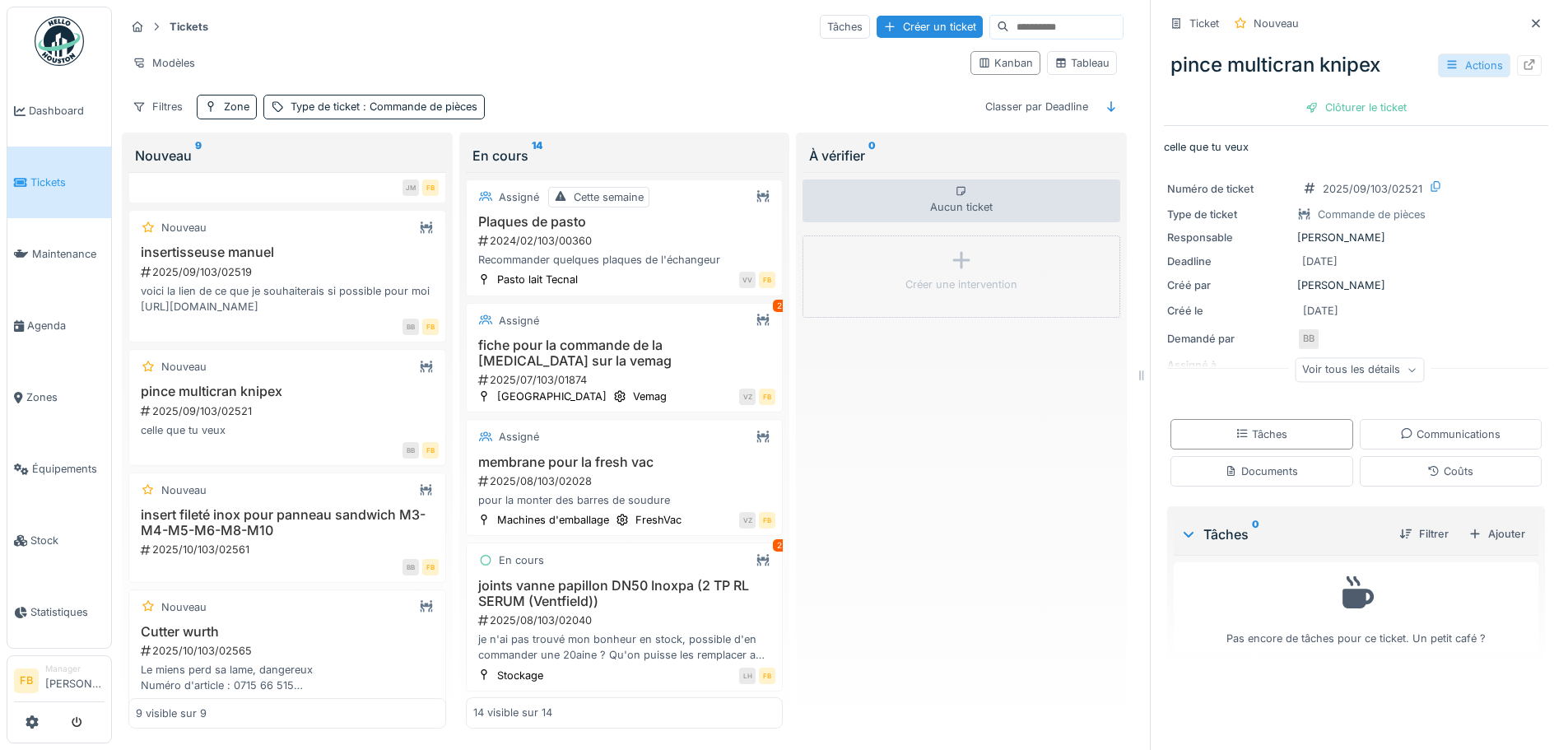
click at [1483, 70] on div "Actions" at bounding box center [1474, 66] width 72 height 24
click at [1517, 61] on div at bounding box center [1529, 66] width 25 height 20
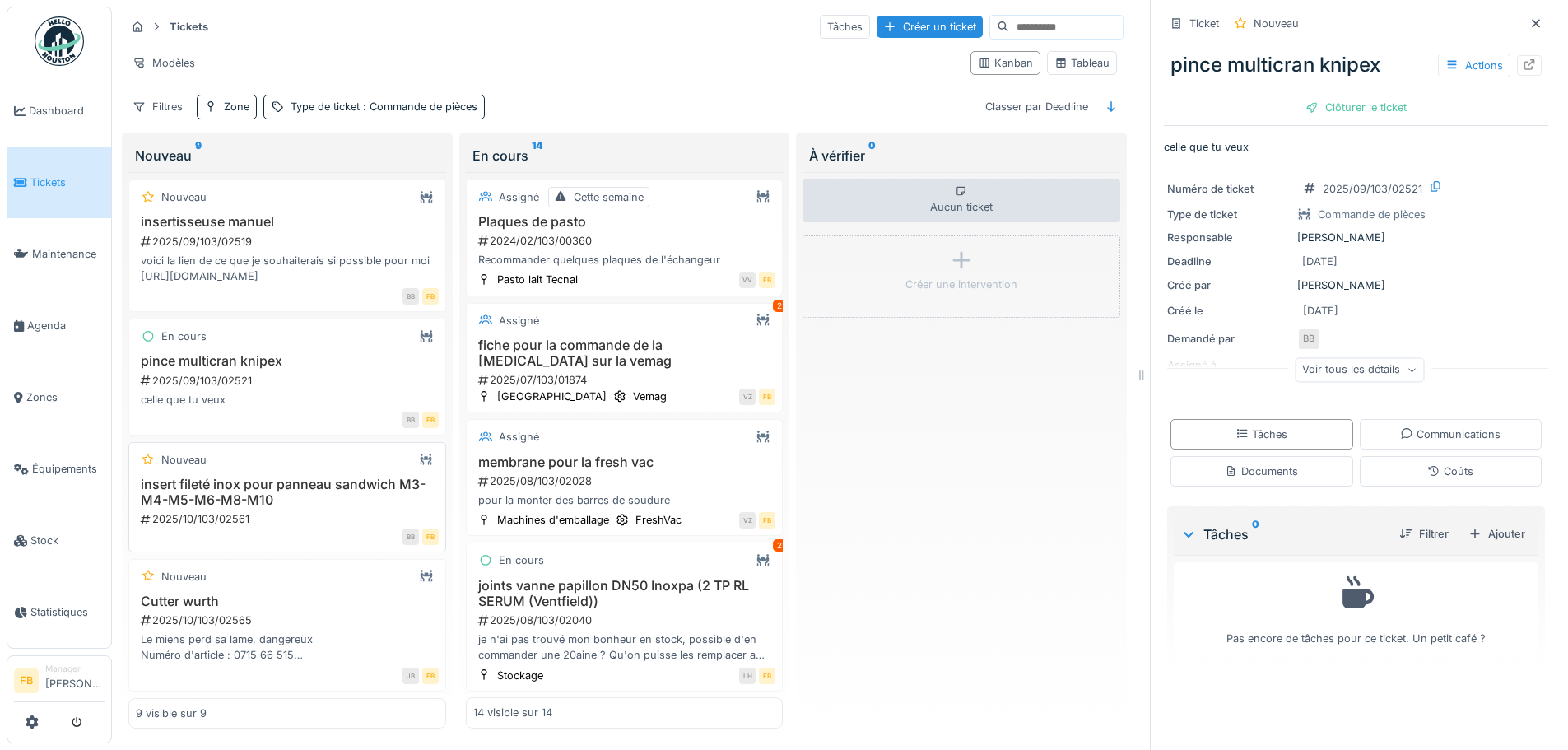
scroll to position [12, 0]
click at [217, 595] on h3 "Cutter wurth" at bounding box center [287, 601] width 303 height 16
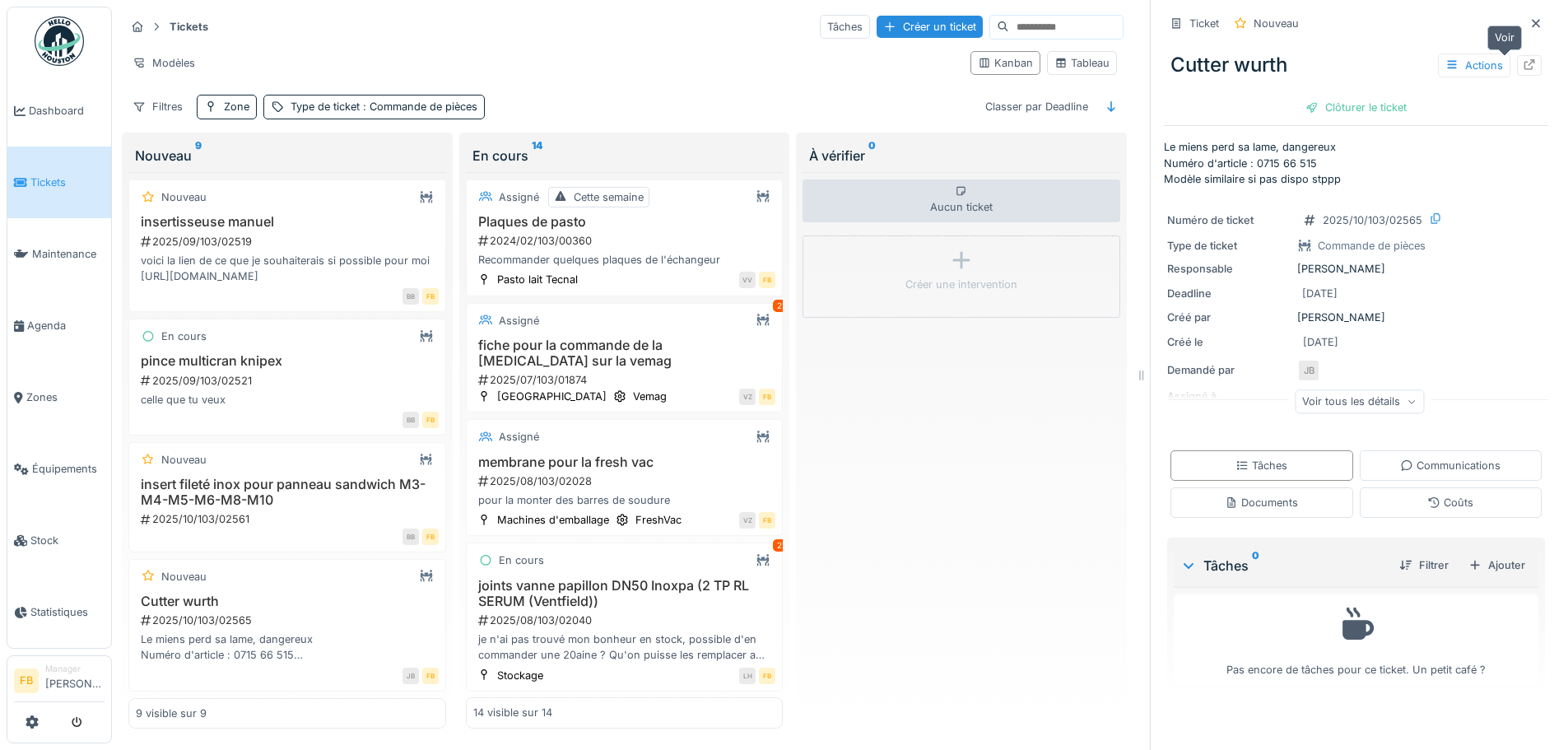
click at [1517, 57] on div at bounding box center [1529, 66] width 25 height 20
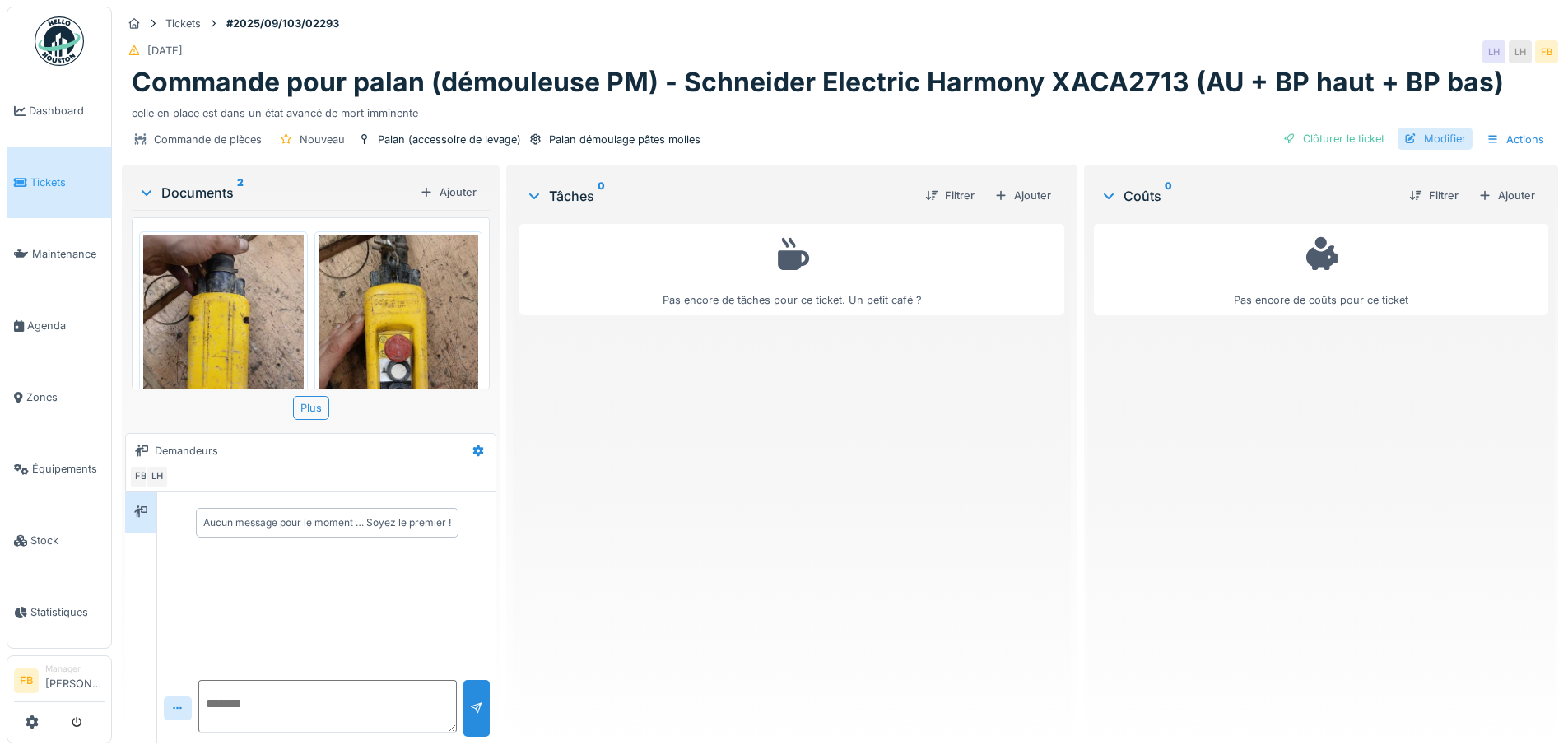
click at [1418, 136] on div "Modifier" at bounding box center [1435, 139] width 75 height 22
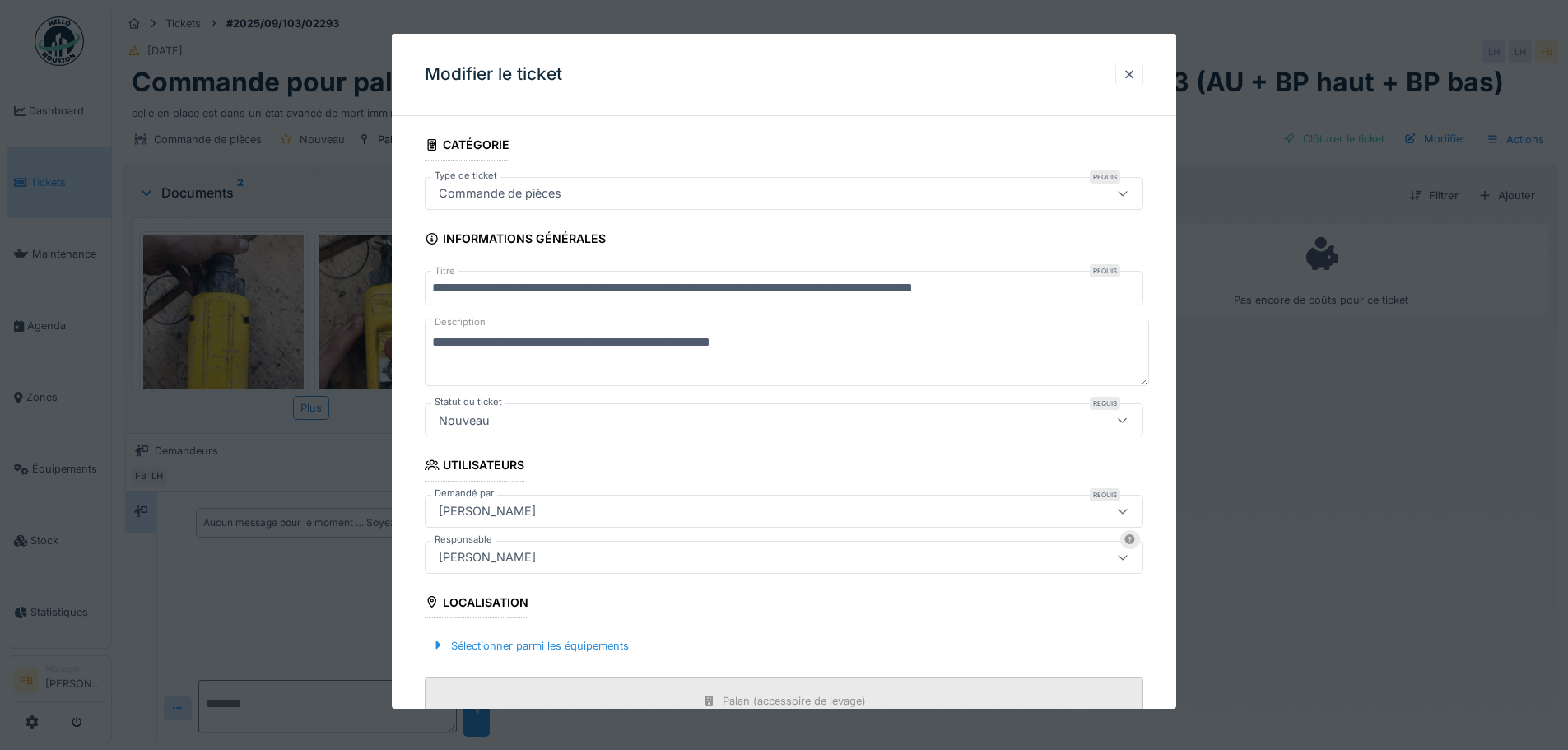
click at [666, 413] on div "Nouveau" at bounding box center [741, 420] width 620 height 19
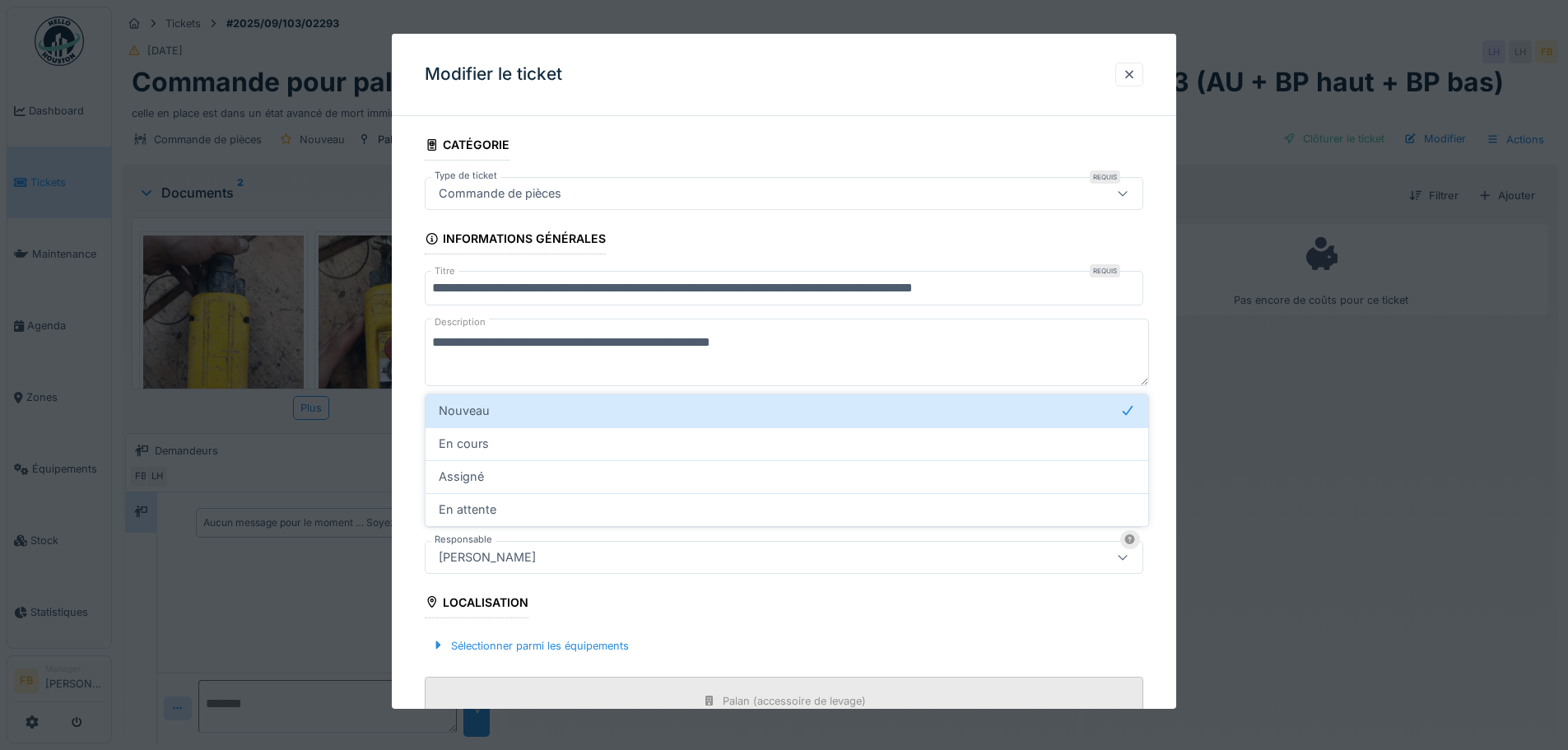
scroll to position [48, 0]
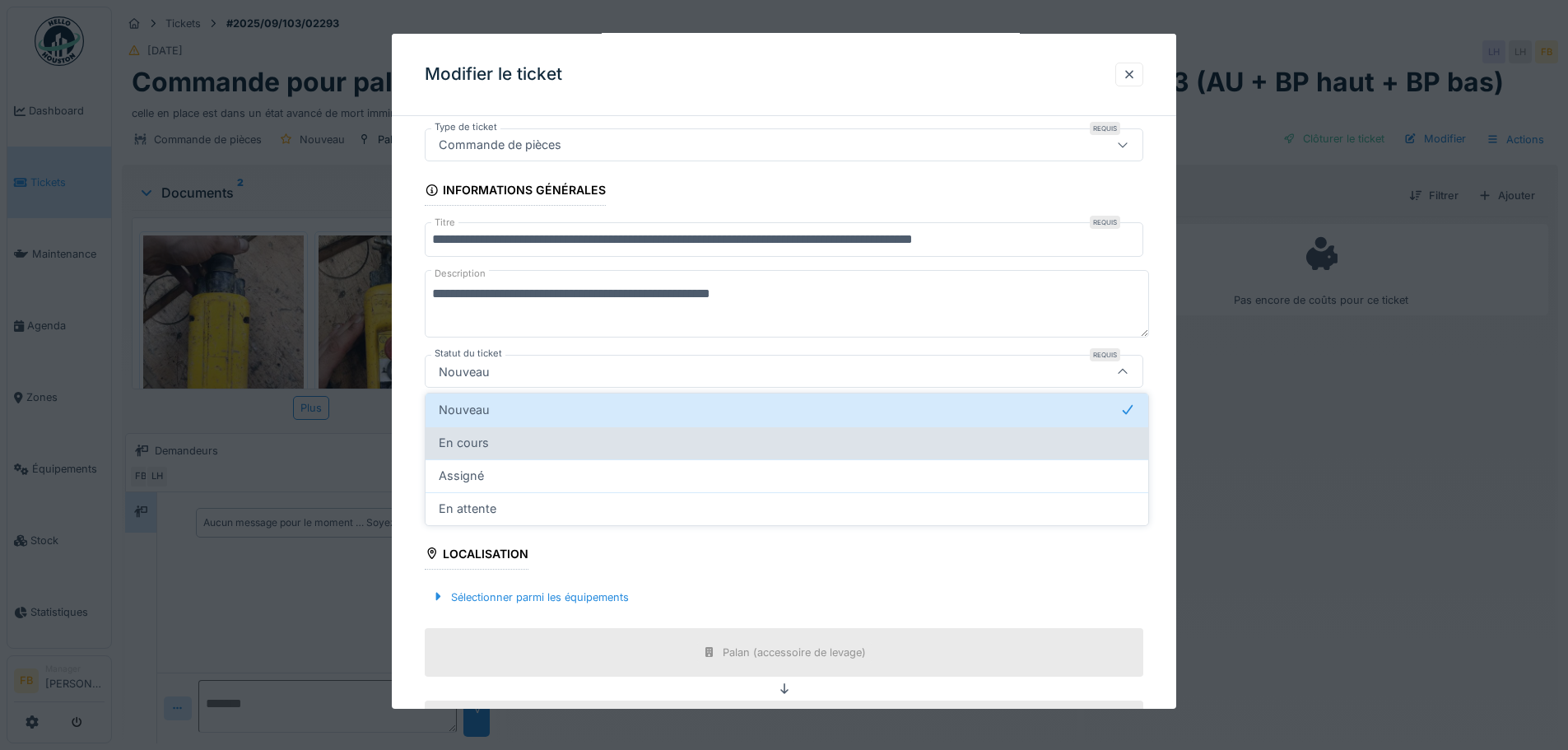
click at [518, 442] on div "En cours" at bounding box center [786, 443] width 696 height 19
type input "*******"
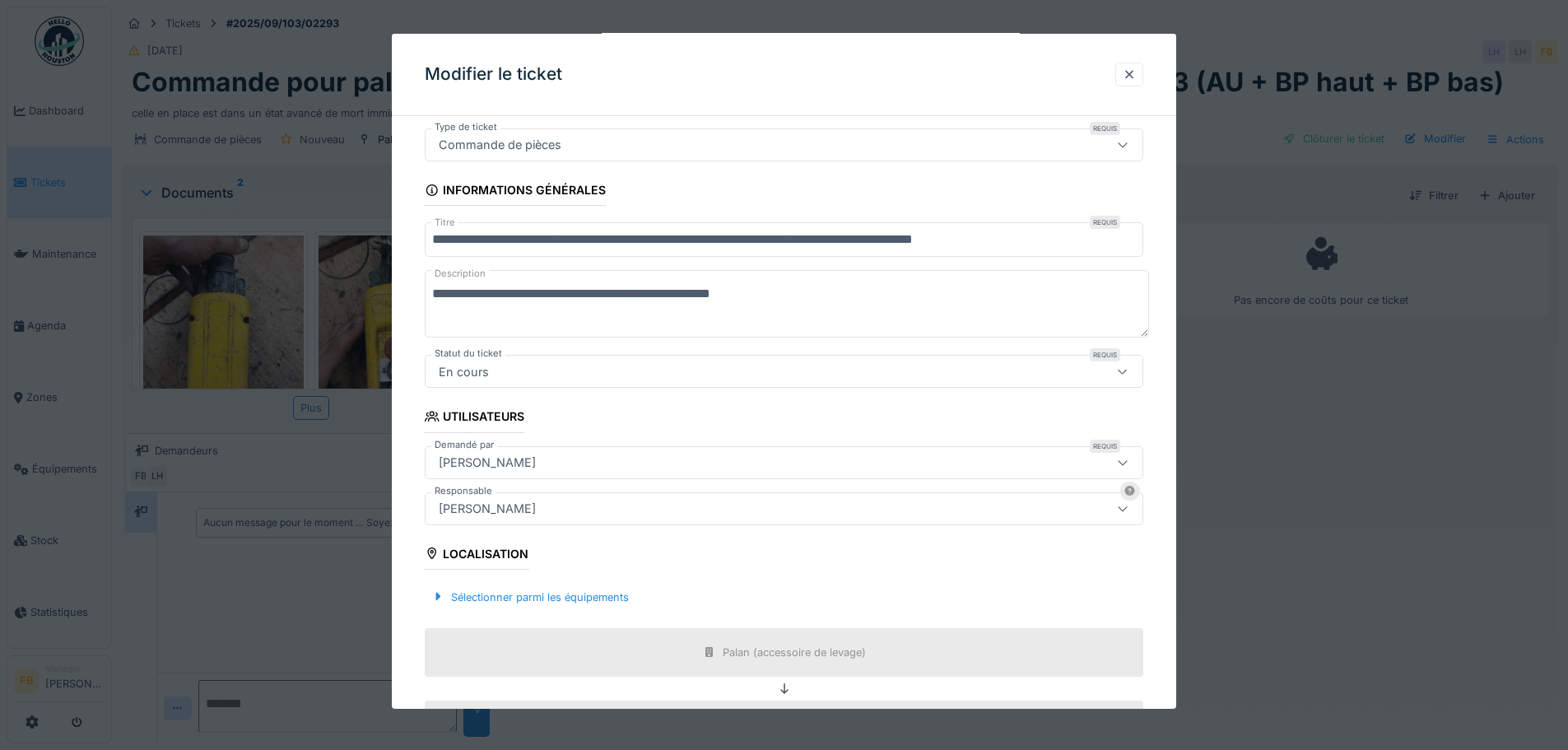
scroll to position [310, 0]
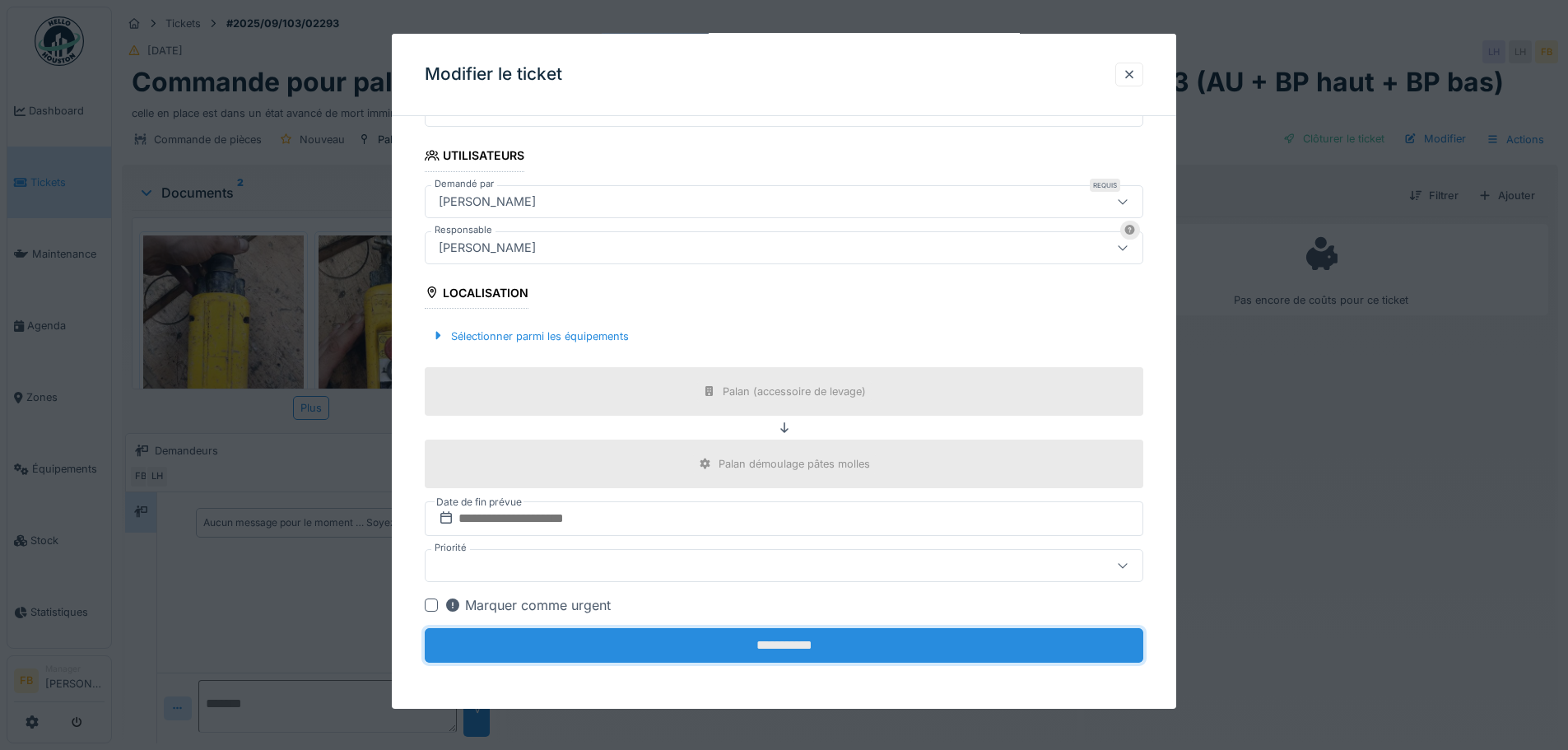
click at [793, 644] on input "**********" at bounding box center [783, 645] width 718 height 34
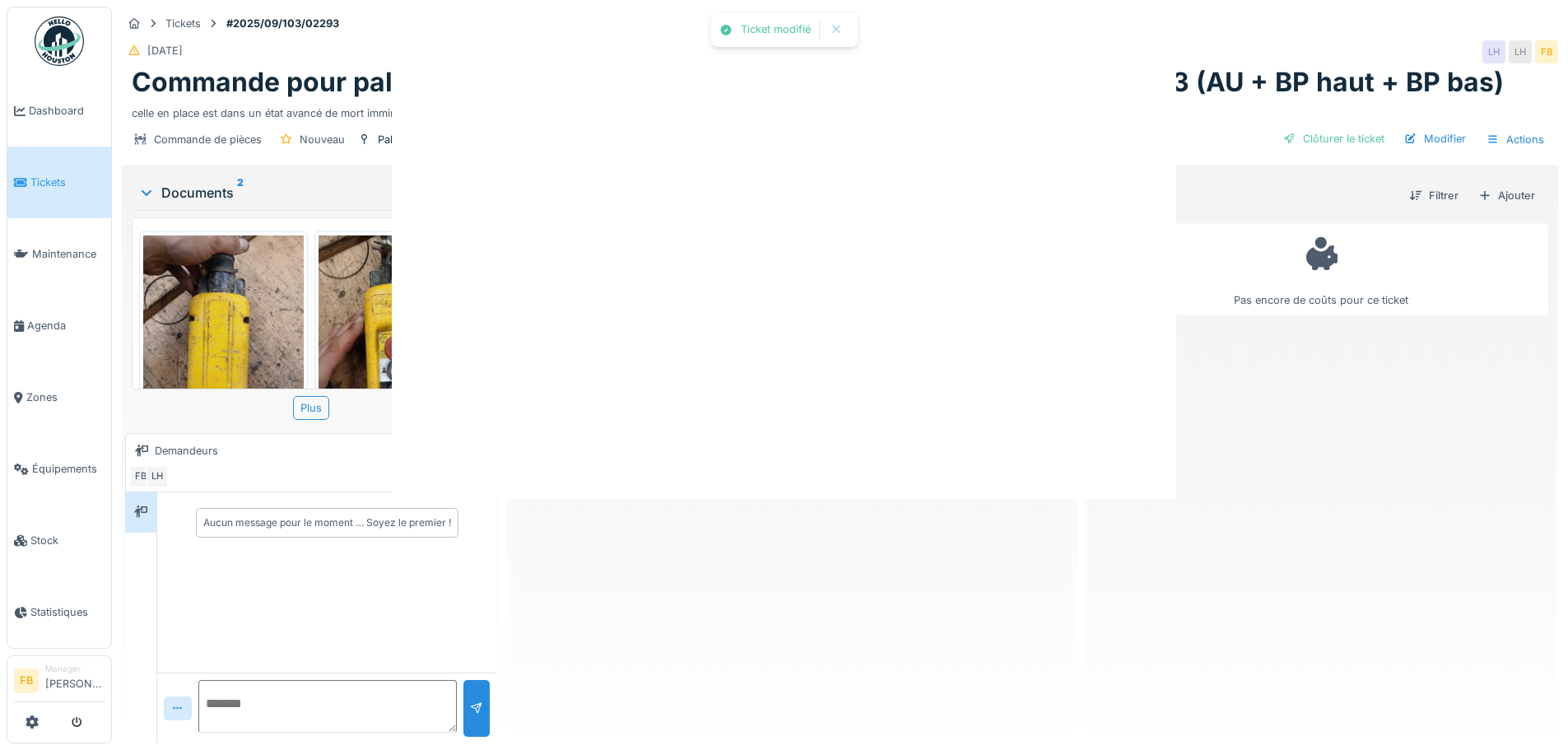
scroll to position [0, 0]
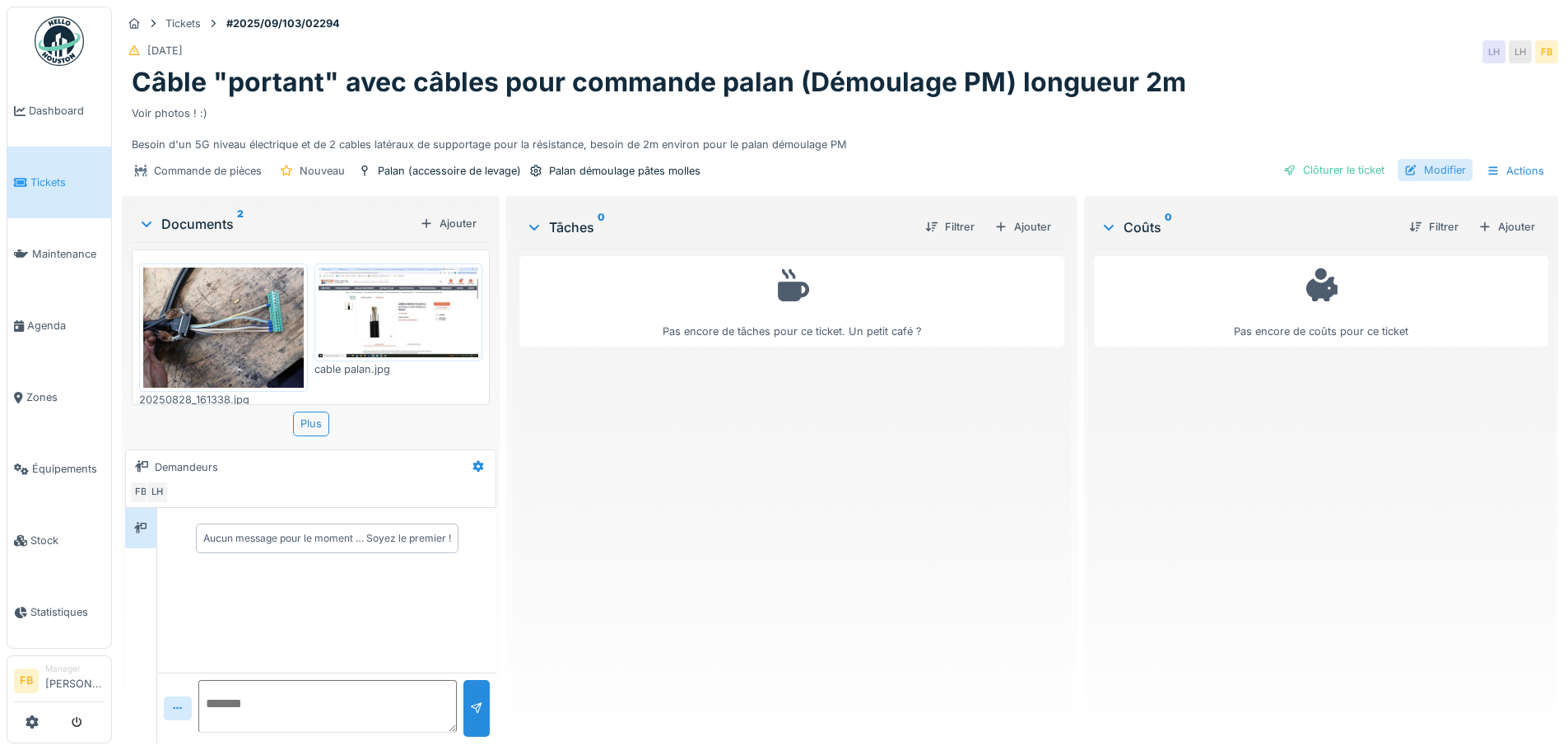
click at [1440, 163] on div "Modifier" at bounding box center [1435, 170] width 75 height 22
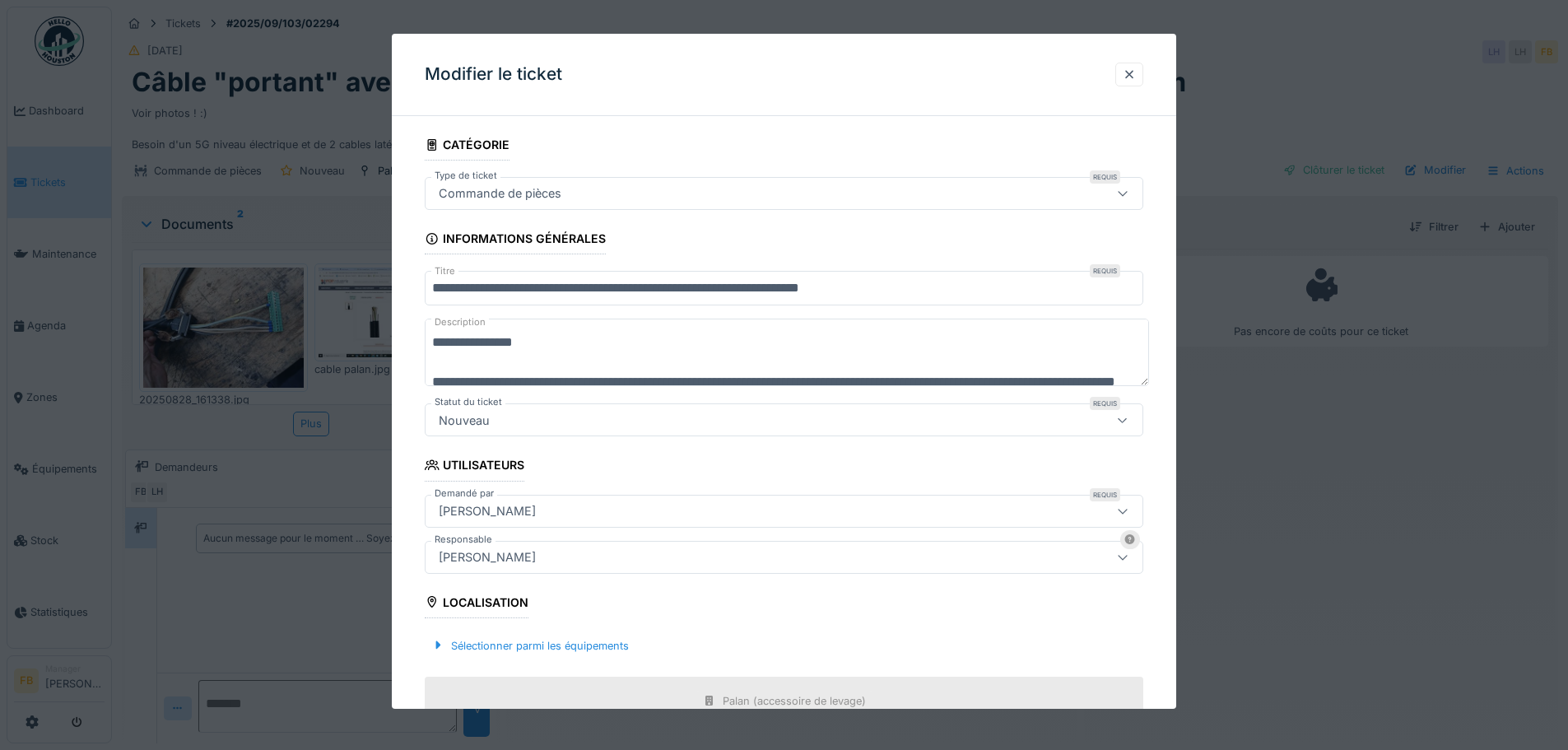
click at [606, 428] on div "Nouveau" at bounding box center [741, 420] width 620 height 19
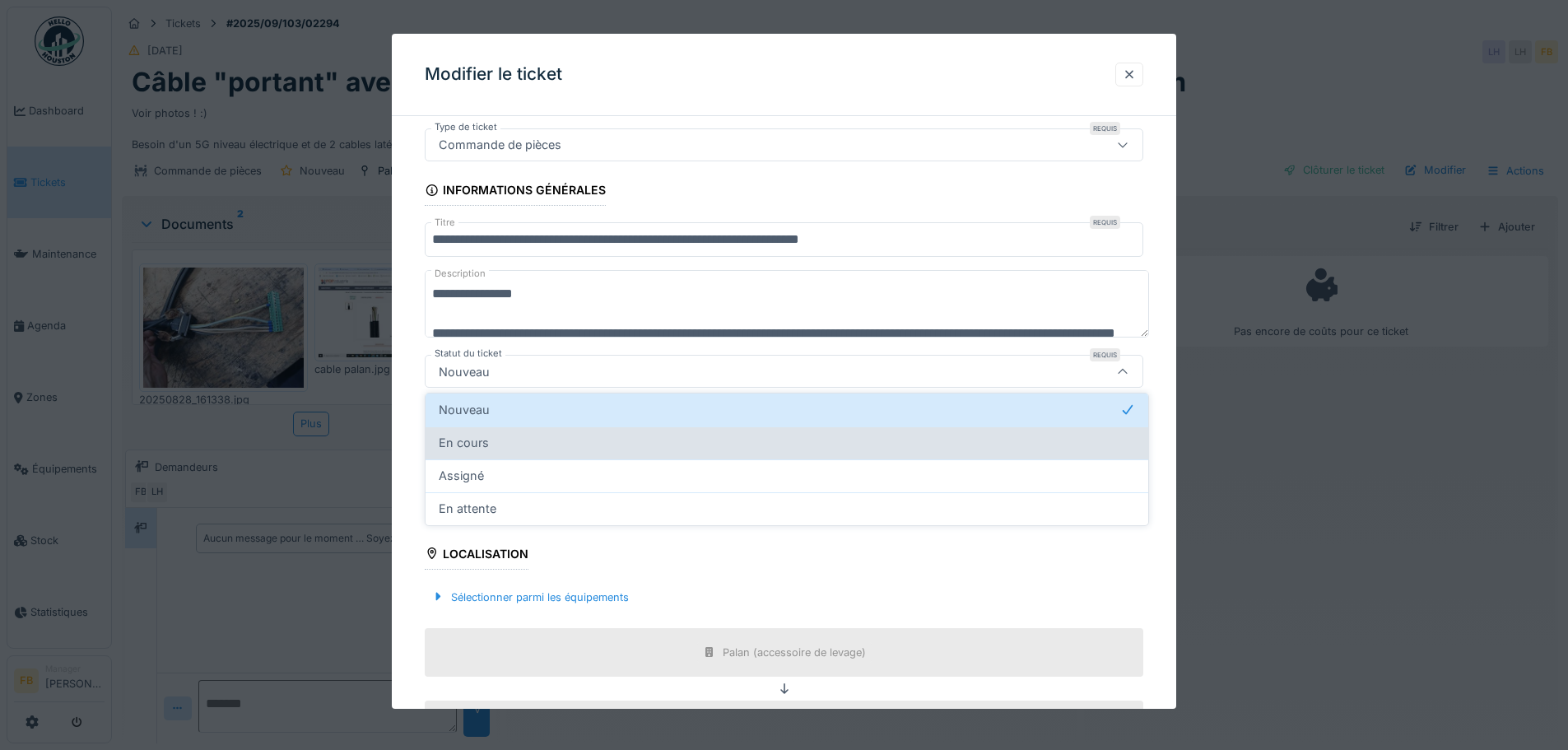
click at [543, 446] on div "En cours" at bounding box center [786, 443] width 696 height 19
type input "*******"
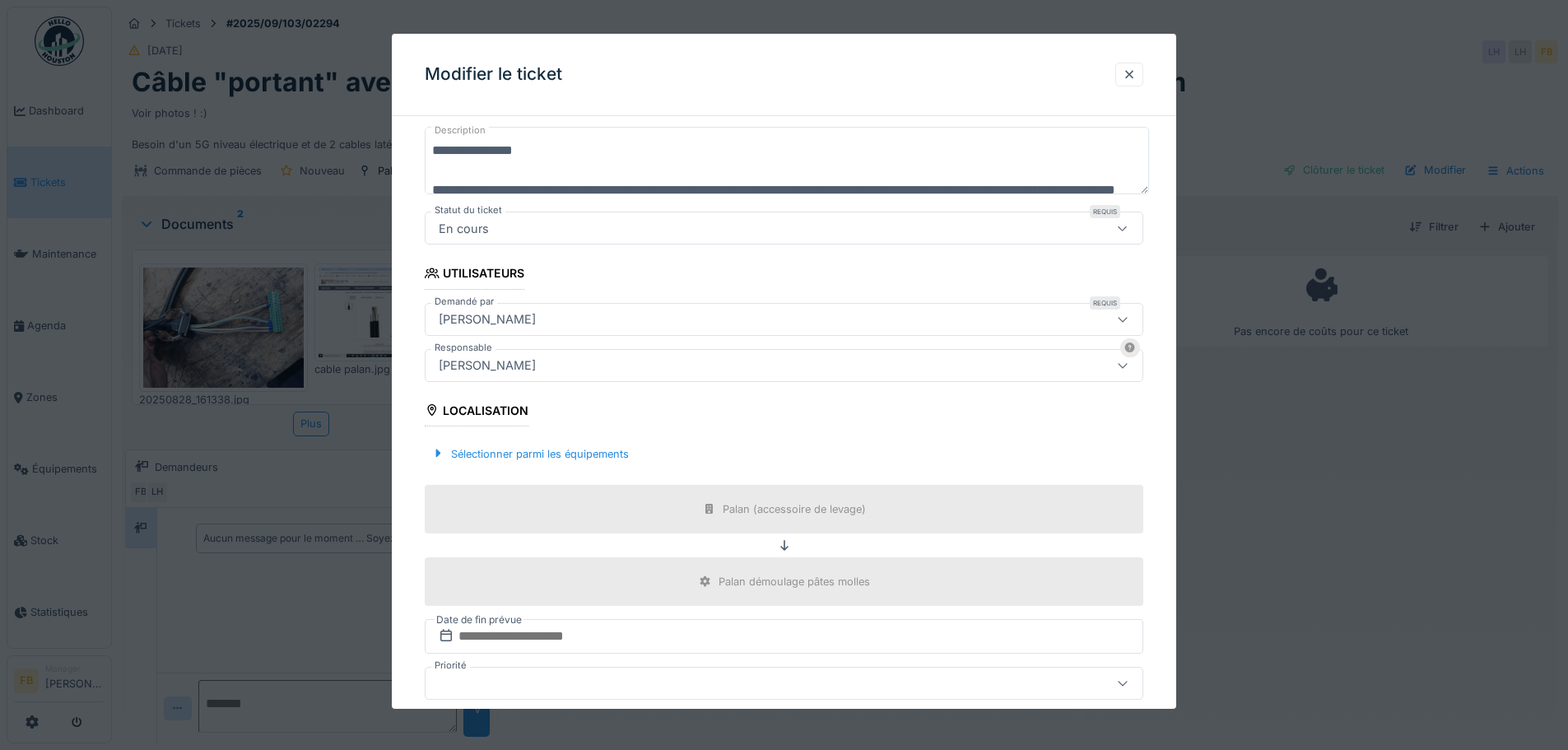
scroll to position [310, 0]
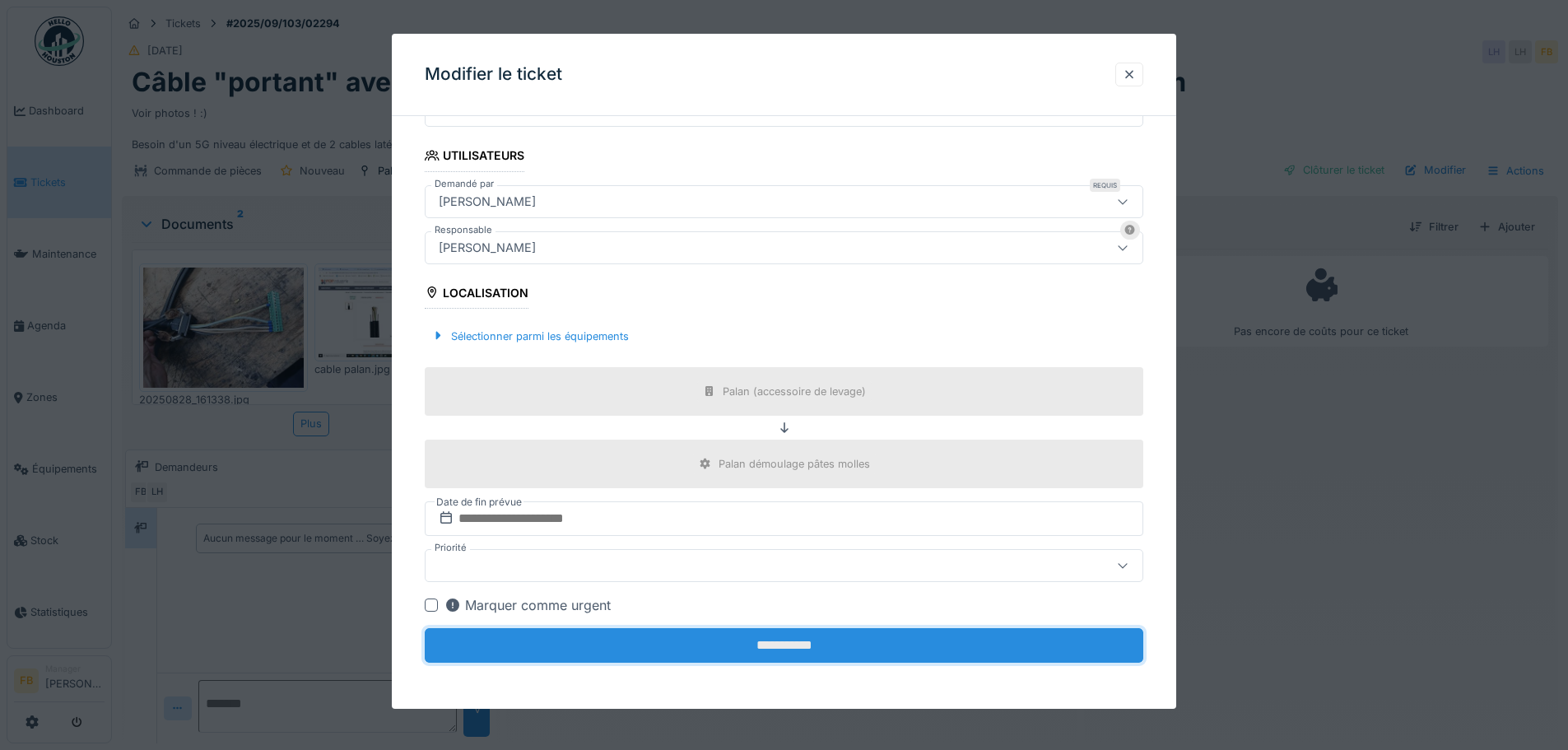
click at [796, 648] on input "**********" at bounding box center [783, 645] width 718 height 34
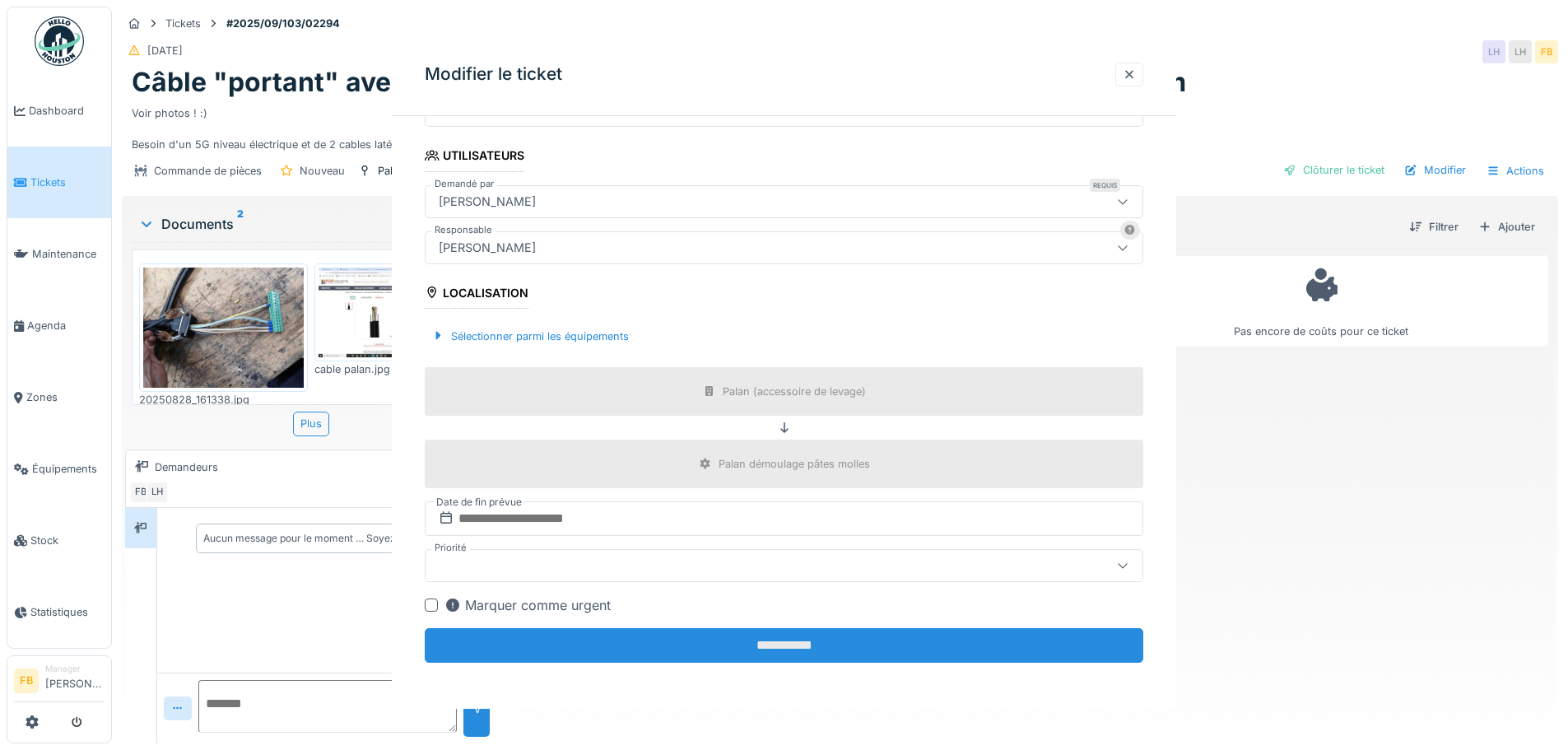
scroll to position [0, 0]
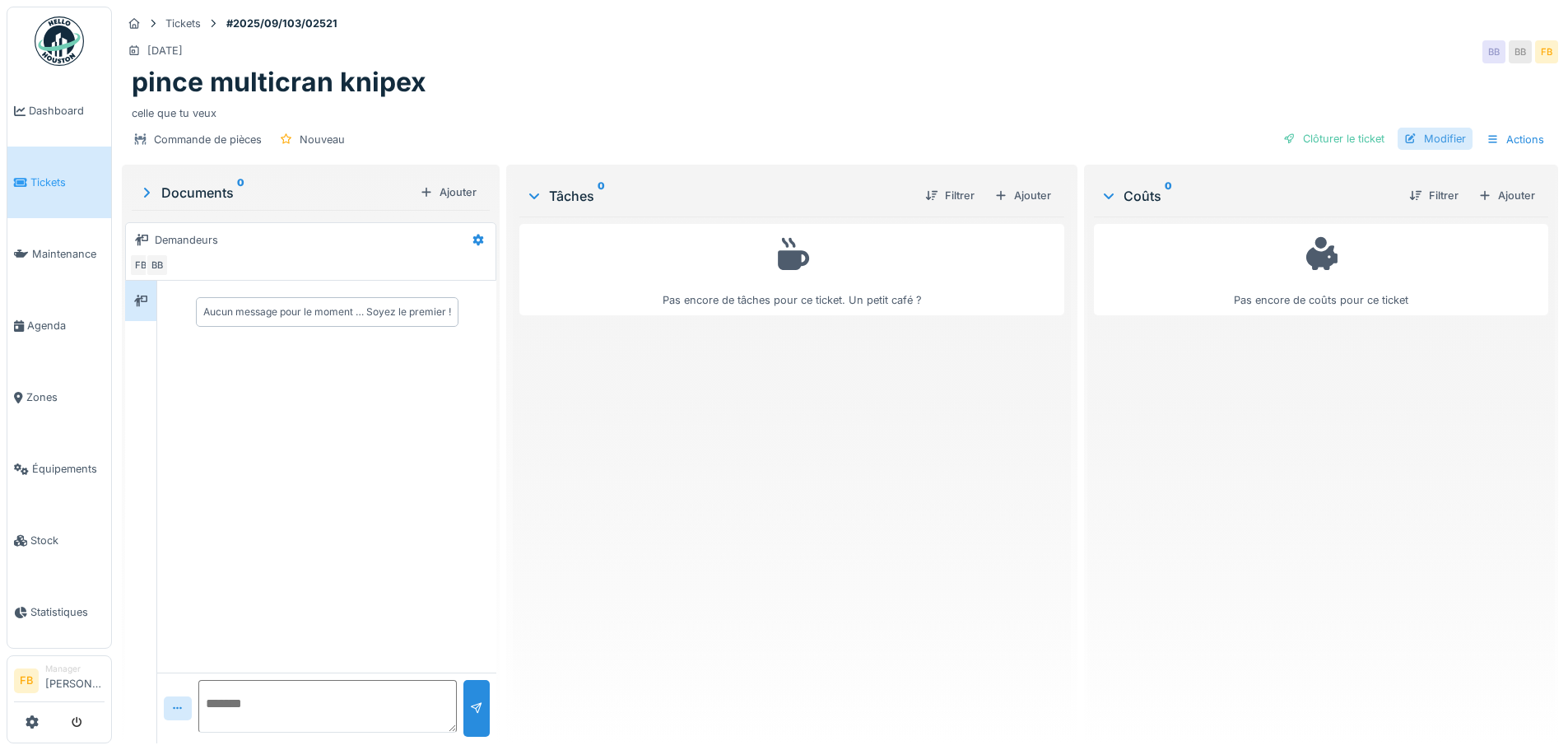
click at [1435, 131] on div "Modifier" at bounding box center [1435, 139] width 75 height 22
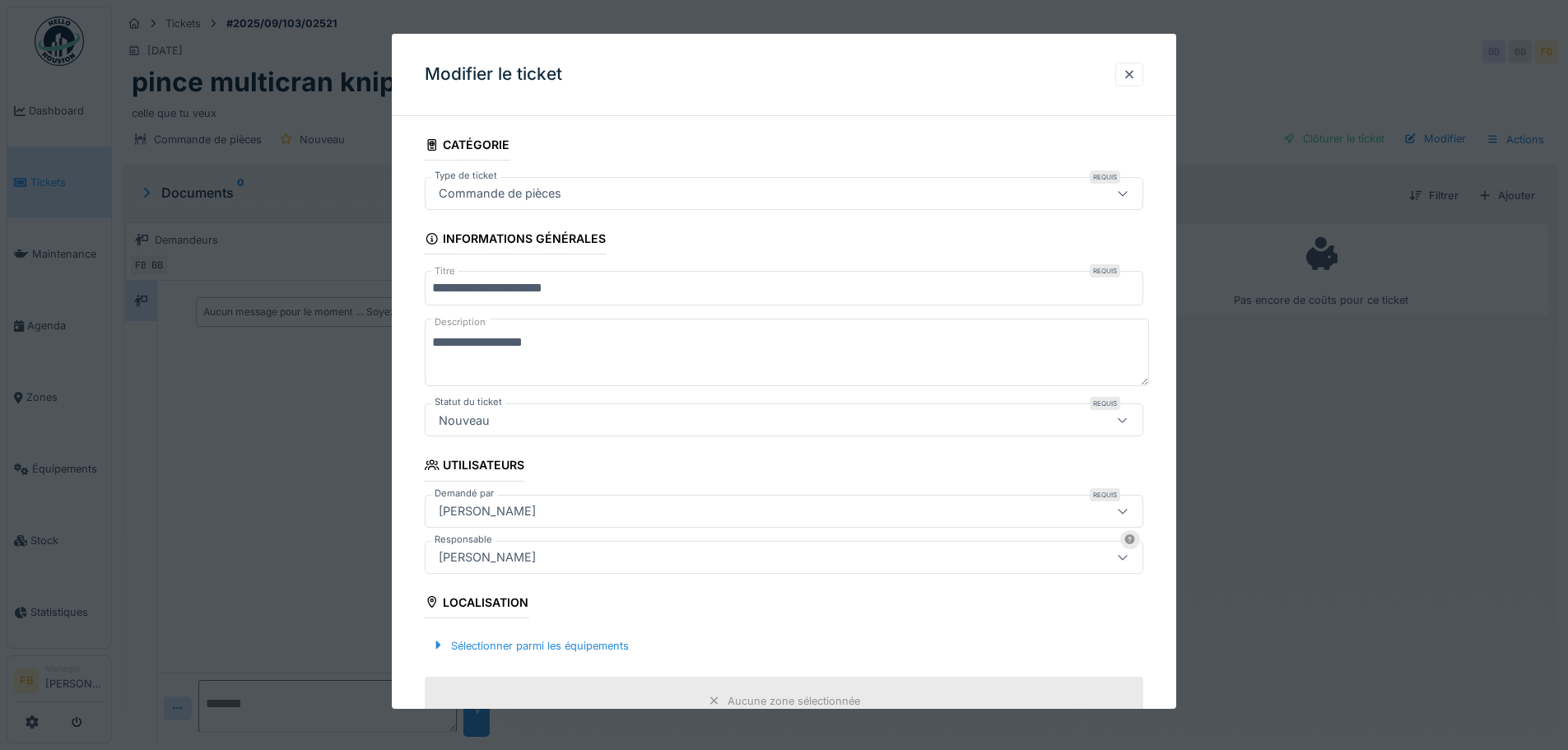
click at [570, 414] on div "Nouveau" at bounding box center [741, 420] width 620 height 19
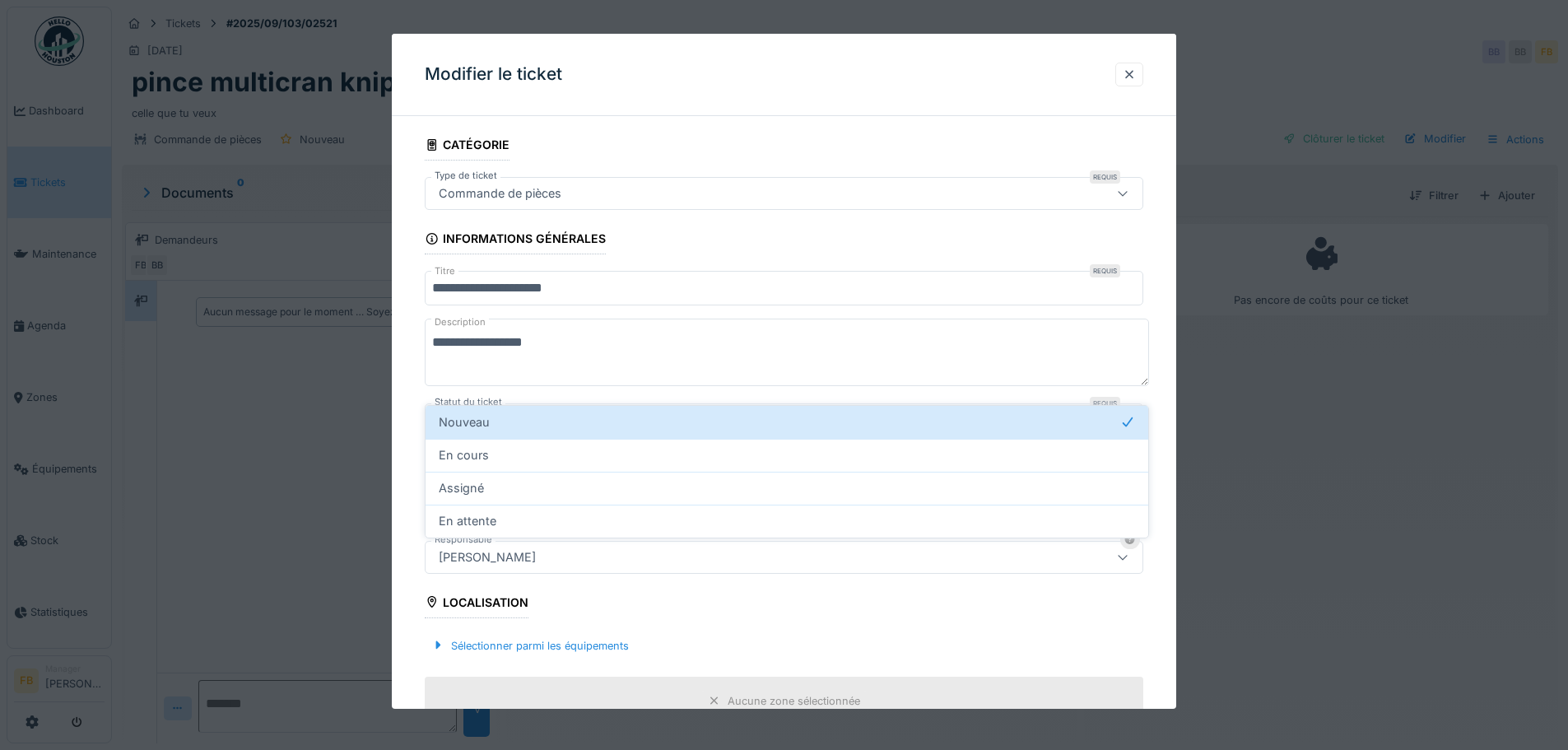
scroll to position [48, 0]
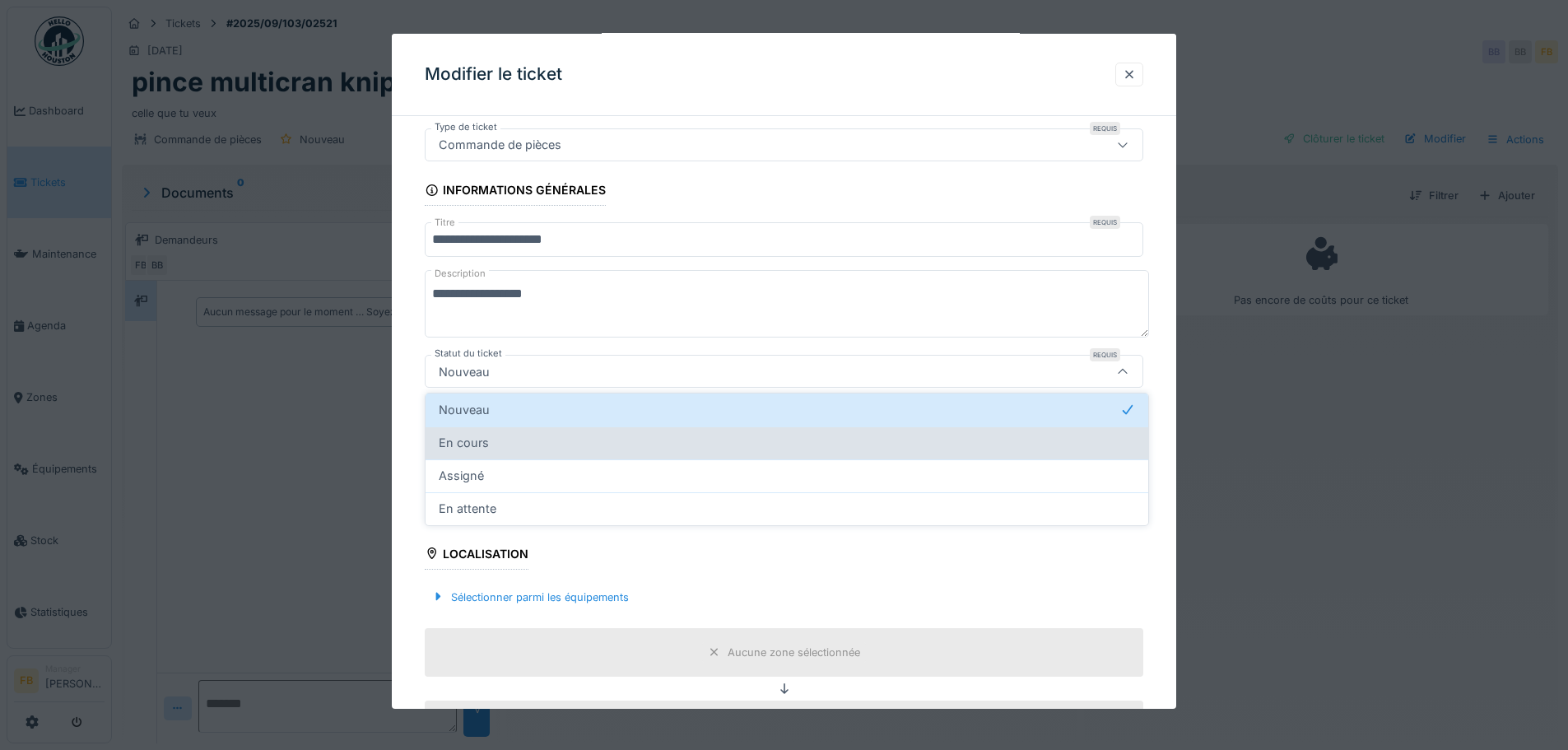
click at [503, 443] on div "En cours" at bounding box center [786, 443] width 696 height 19
type input "*******"
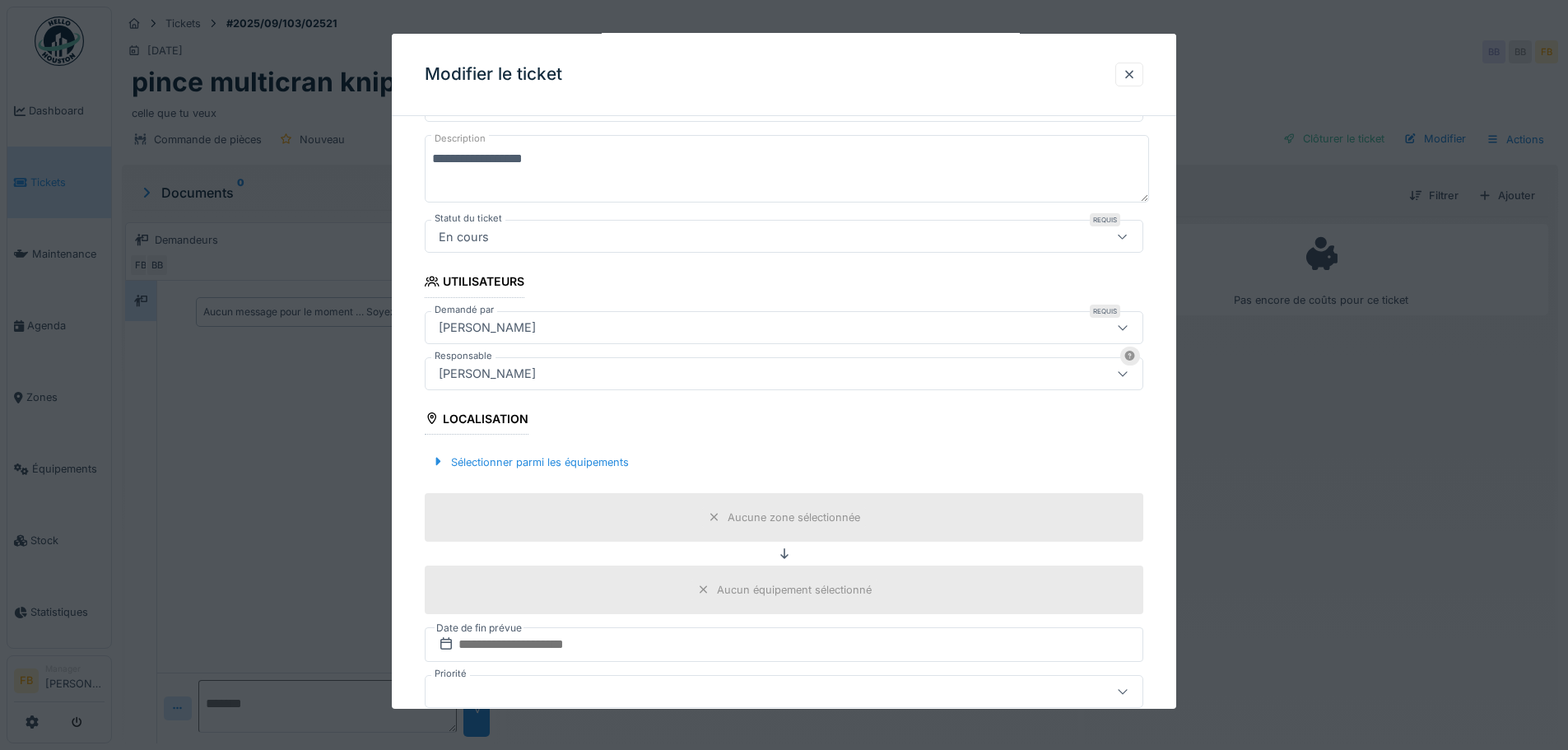
scroll to position [310, 0]
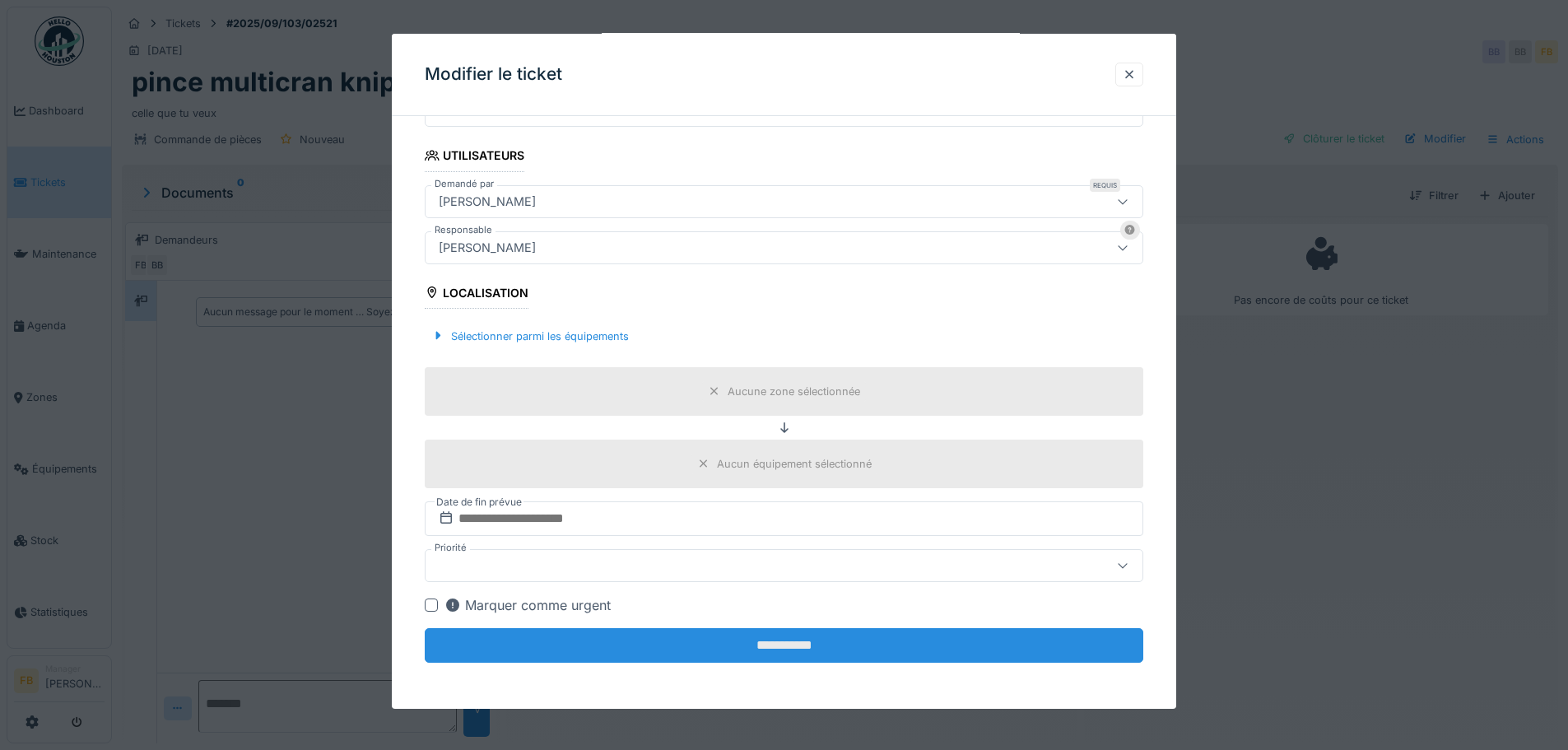
click at [799, 642] on input "**********" at bounding box center [783, 645] width 718 height 34
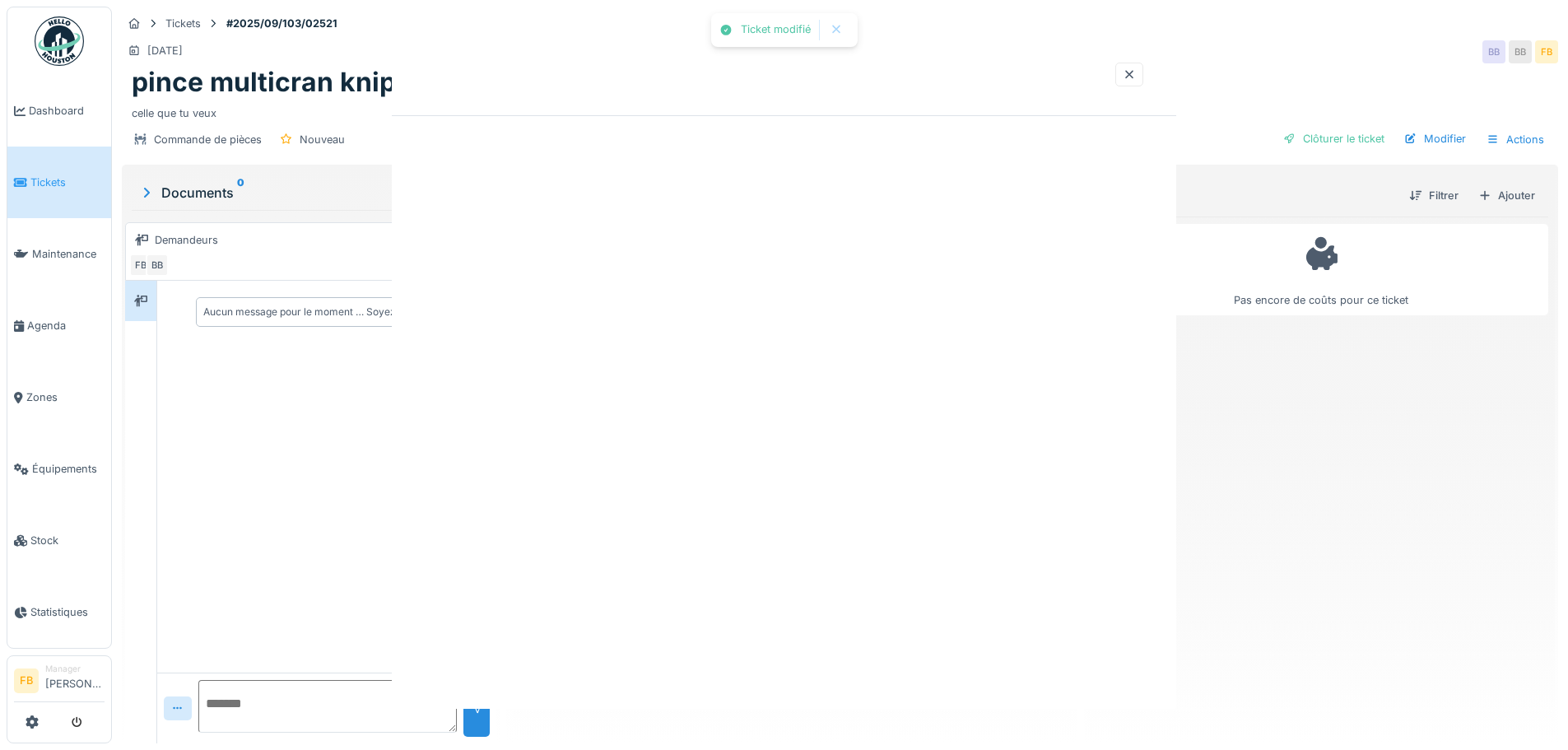
scroll to position [0, 0]
